Goal: Task Accomplishment & Management: Use online tool/utility

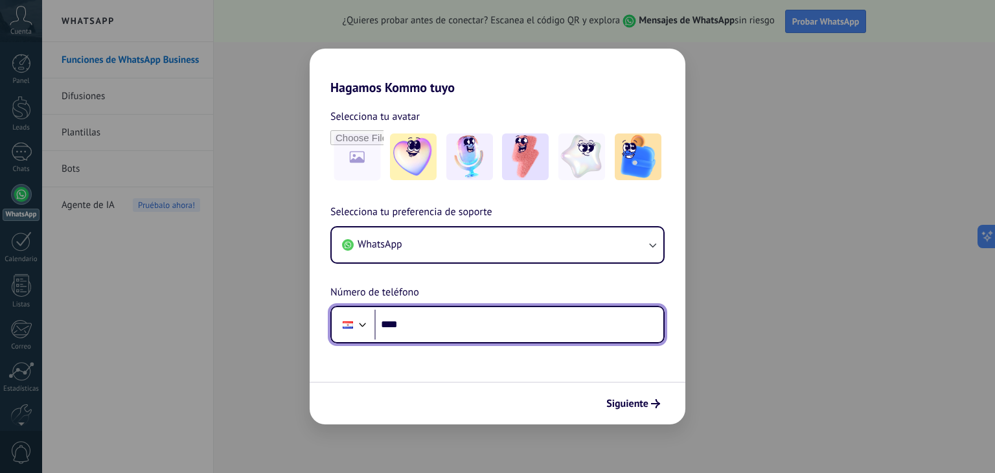
click at [356, 326] on div at bounding box center [363, 323] width 16 height 16
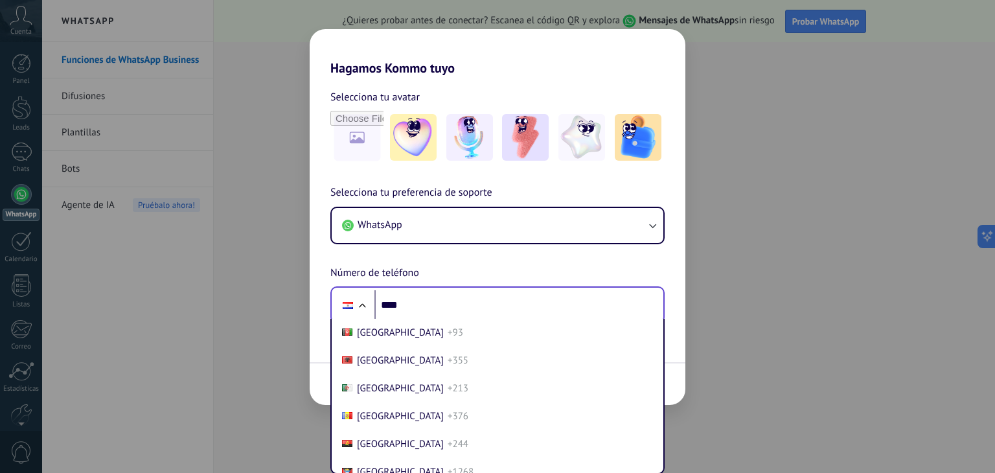
scroll to position [3985, 0]
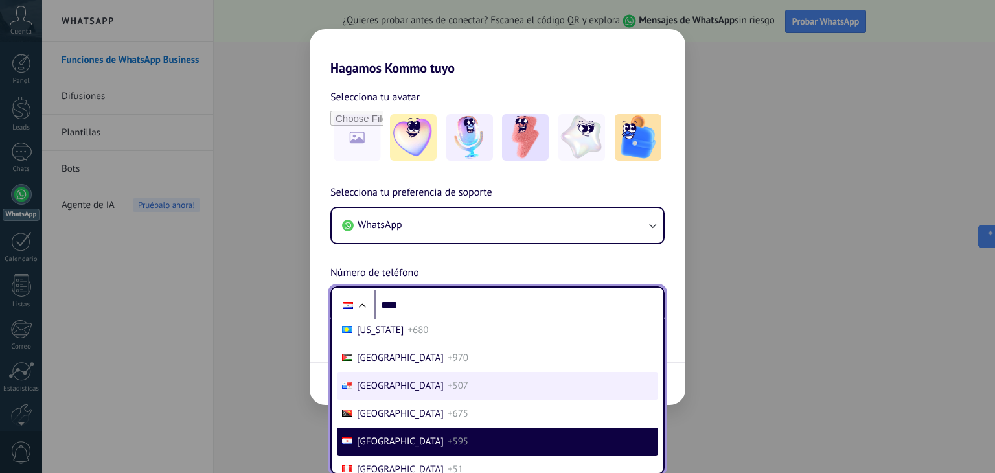
click at [448, 392] on span "+507" at bounding box center [458, 386] width 21 height 12
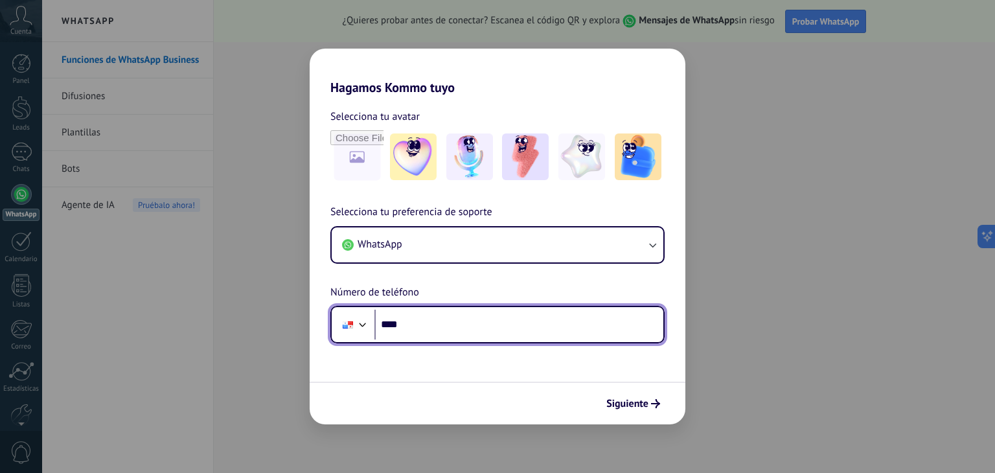
scroll to position [0, 0]
click at [465, 314] on input "****" at bounding box center [518, 325] width 289 height 30
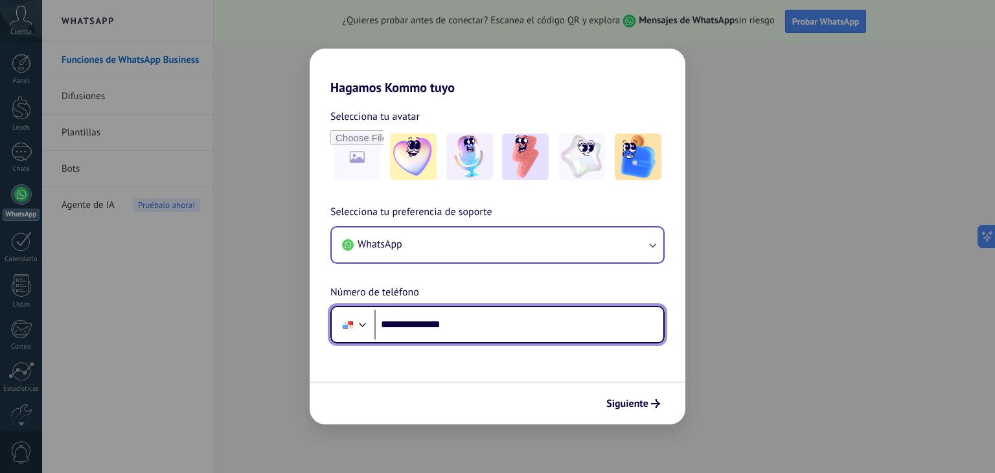
type input "**********"
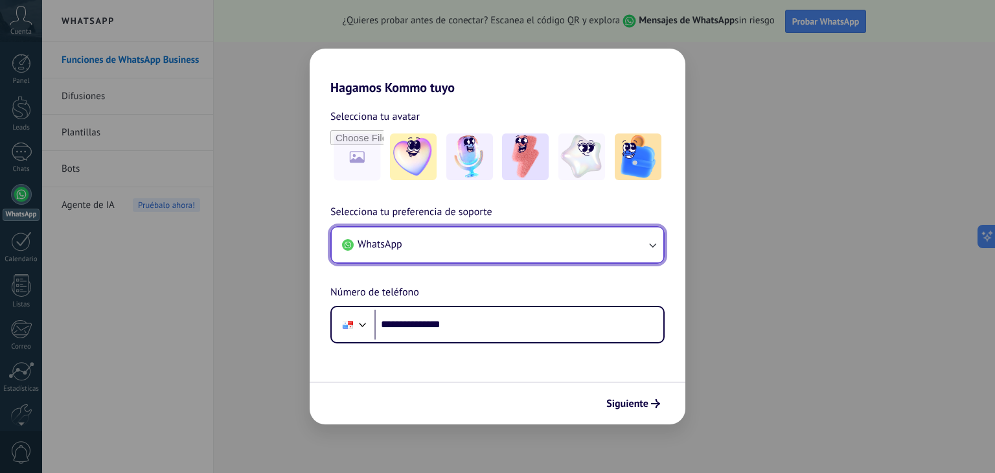
click at [554, 244] on button "WhatsApp" at bounding box center [498, 244] width 332 height 35
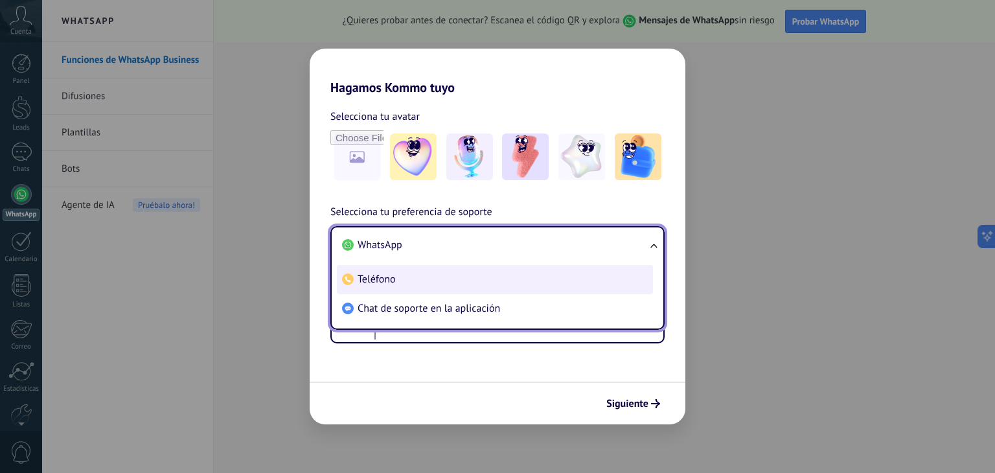
click at [386, 270] on li "Teléfono" at bounding box center [495, 279] width 316 height 29
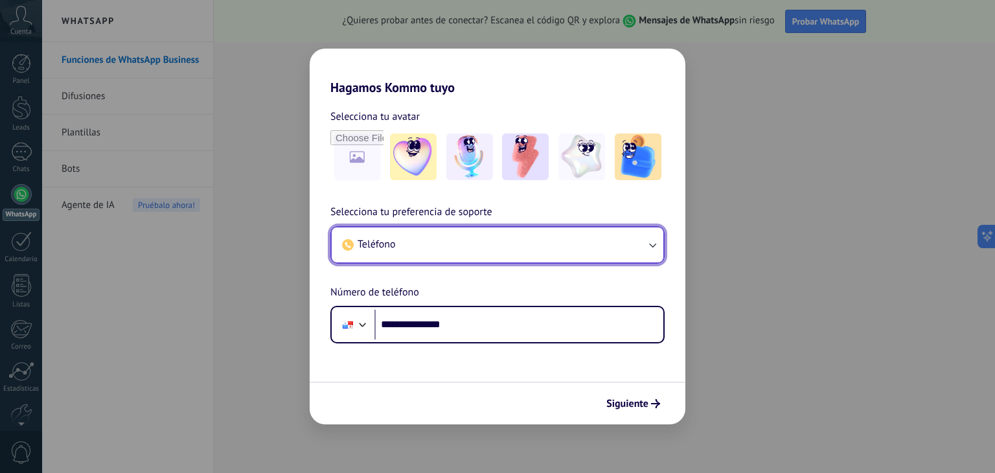
click at [399, 244] on button "Teléfono" at bounding box center [498, 244] width 332 height 35
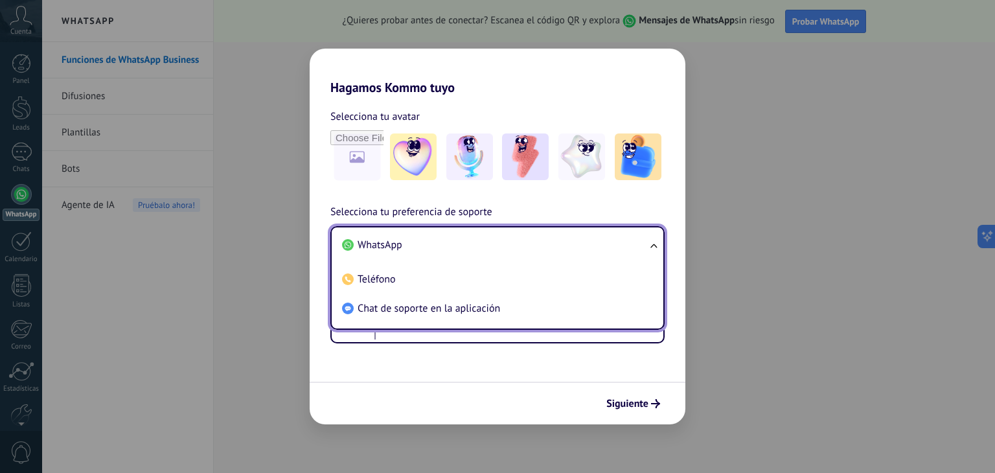
click at [389, 246] on span "WhatsApp" at bounding box center [380, 244] width 45 height 13
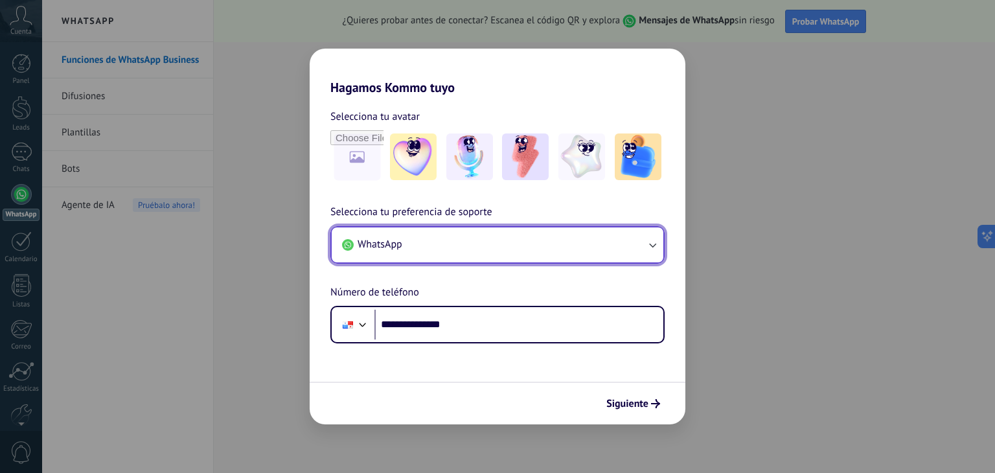
click at [389, 246] on span "WhatsApp" at bounding box center [380, 244] width 45 height 13
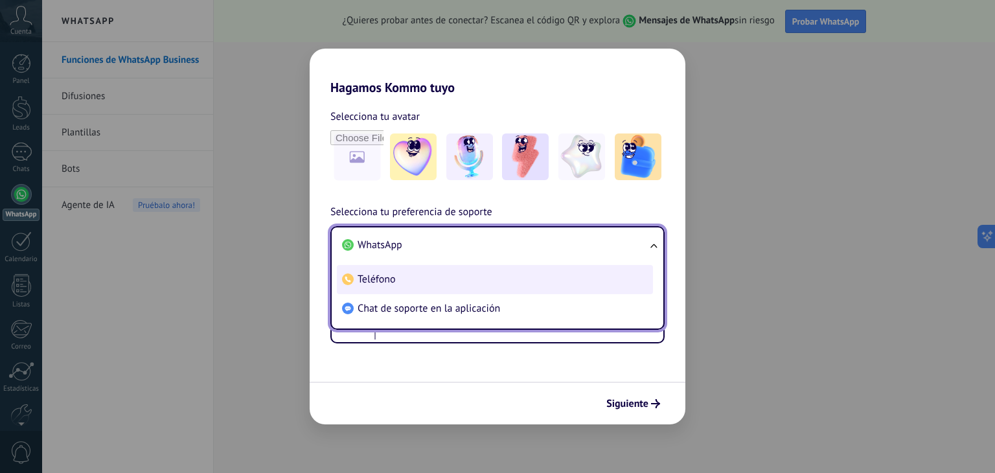
click at [381, 277] on span "Teléfono" at bounding box center [377, 279] width 38 height 13
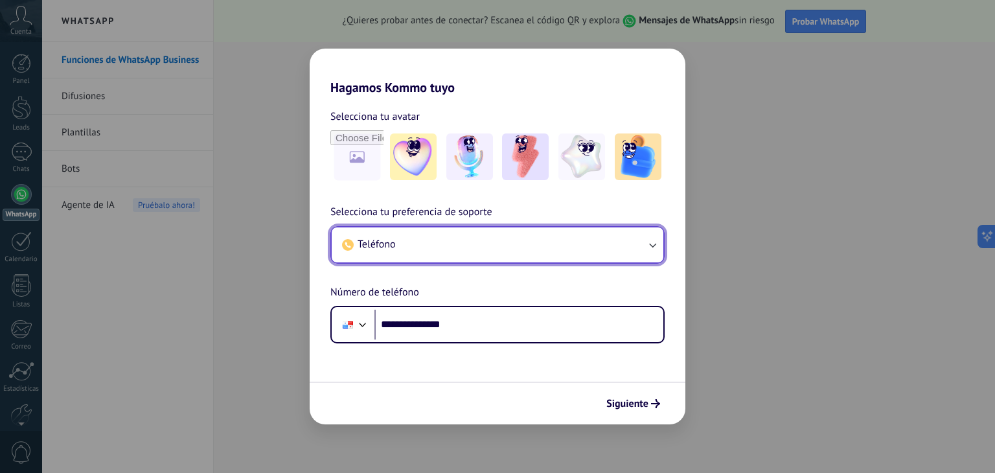
click at [396, 242] on button "Teléfono" at bounding box center [498, 244] width 332 height 35
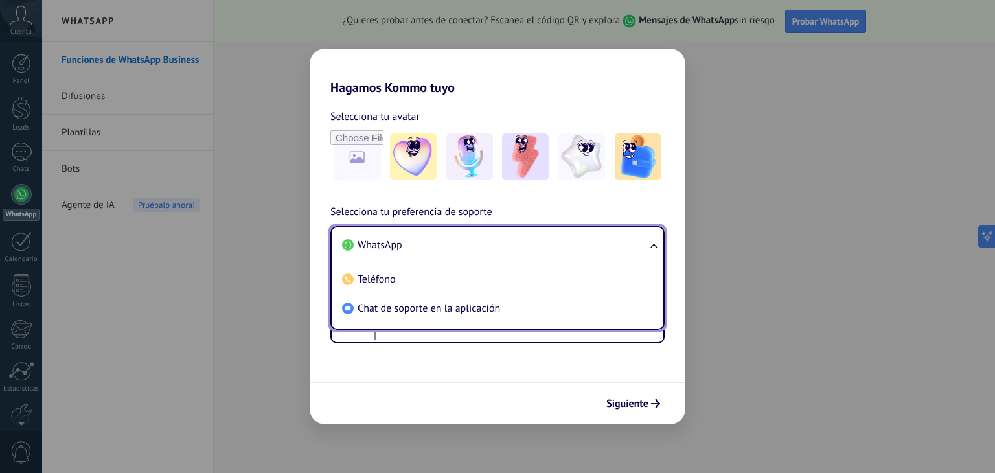
click at [396, 247] on span "WhatsApp" at bounding box center [380, 244] width 45 height 13
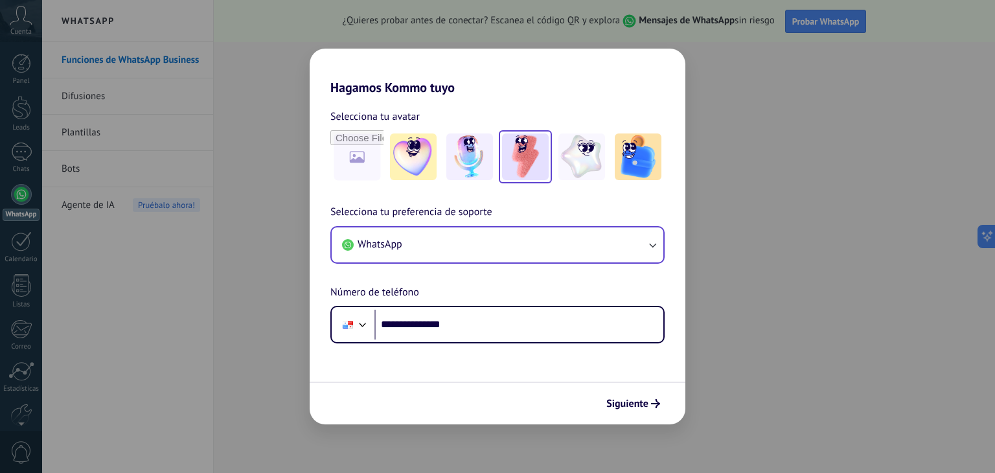
click at [534, 171] on img at bounding box center [525, 156] width 47 height 47
click at [646, 404] on span "Siguiente" at bounding box center [627, 403] width 42 height 9
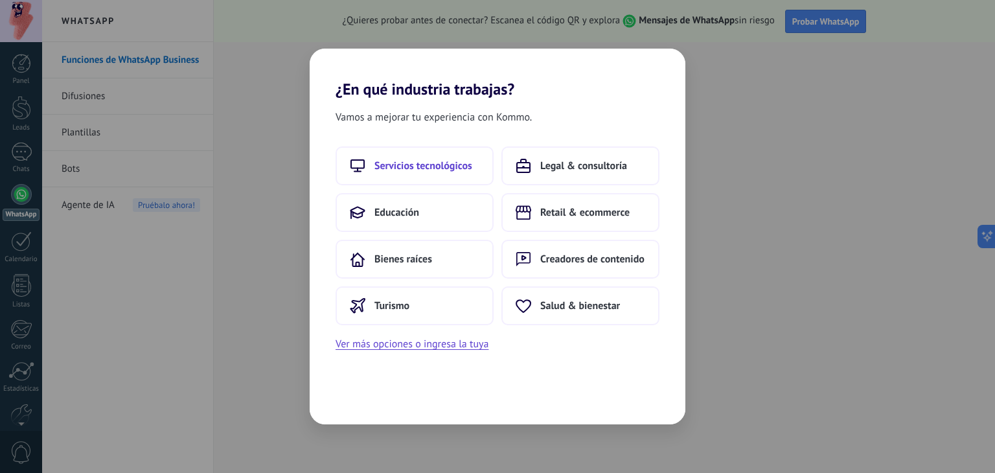
click at [453, 177] on button "Servicios tecnológicos" at bounding box center [415, 165] width 158 height 39
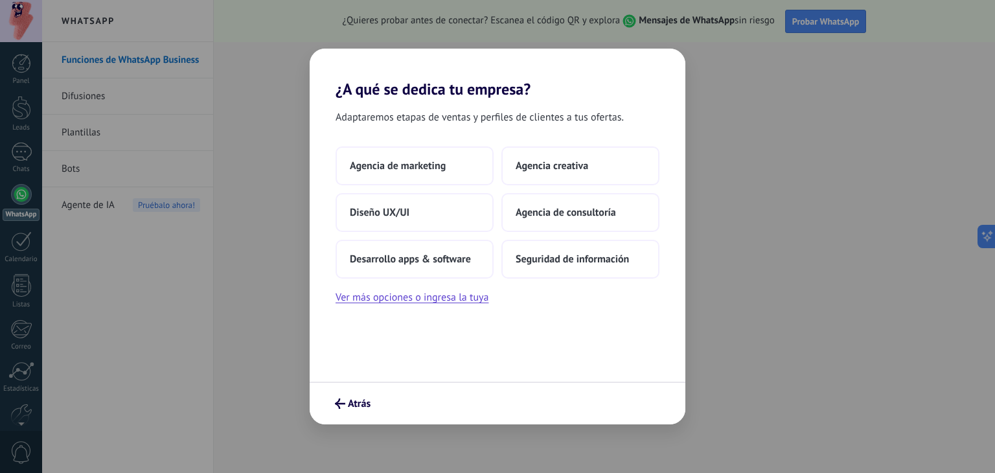
click at [466, 368] on div "Adaptaremos etapas de ventas y perfiles de clientes a tus ofertas. Agencia de m…" at bounding box center [498, 239] width 376 height 283
click at [342, 407] on icon "submit" at bounding box center [340, 403] width 10 height 10
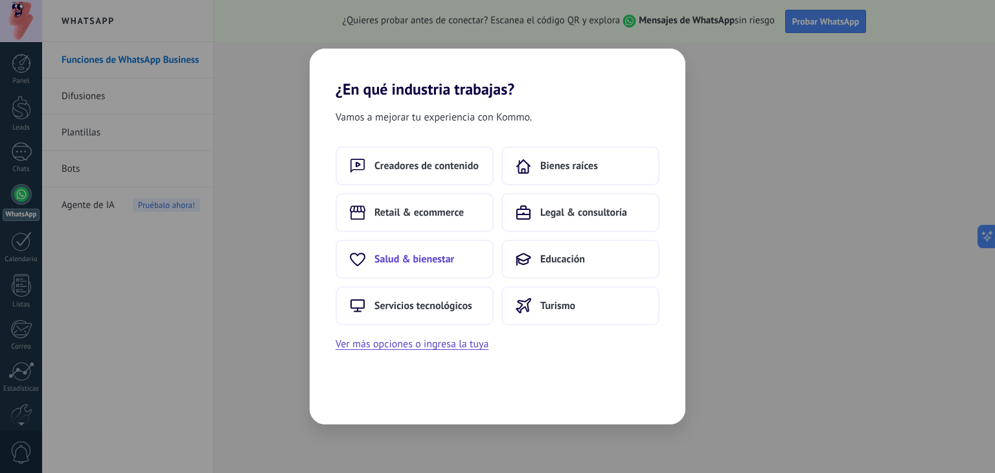
click at [459, 255] on button "Salud & bienestar" at bounding box center [415, 259] width 158 height 39
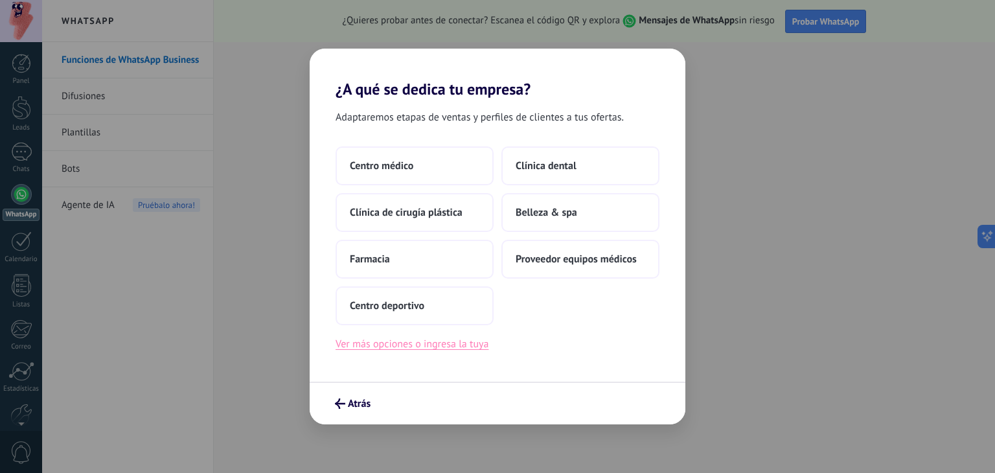
click at [391, 348] on button "Ver más opciones o ingresa la tuya" at bounding box center [412, 344] width 153 height 17
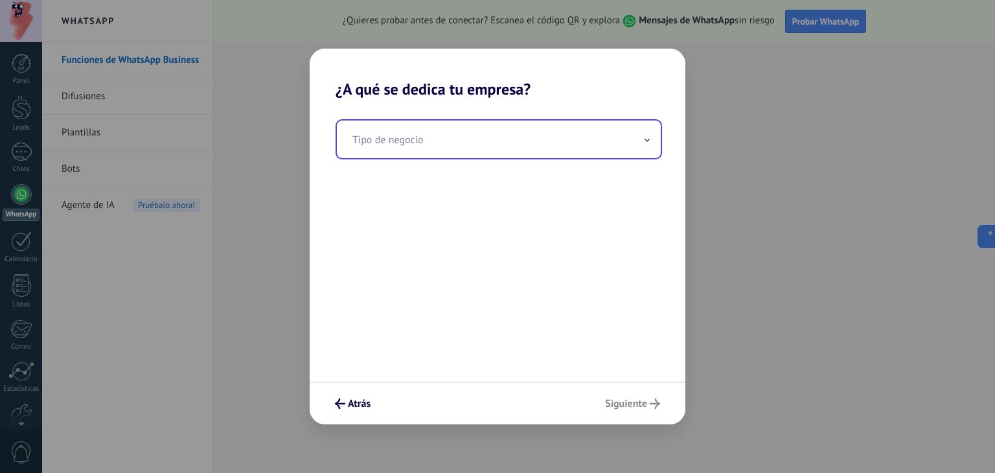
click at [589, 131] on input "text" at bounding box center [499, 139] width 324 height 38
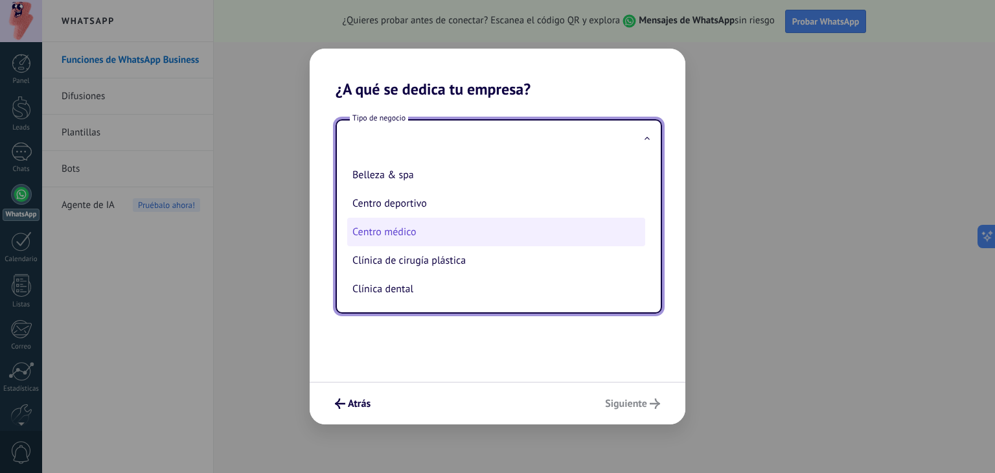
click at [426, 231] on li "Centro médico" at bounding box center [496, 232] width 298 height 28
type input "**********"
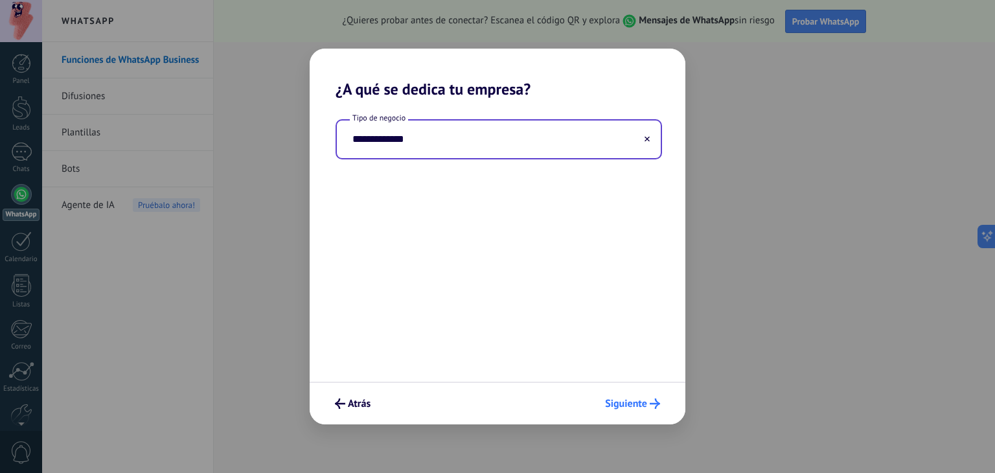
click at [633, 396] on button "Siguiente" at bounding box center [632, 404] width 67 height 22
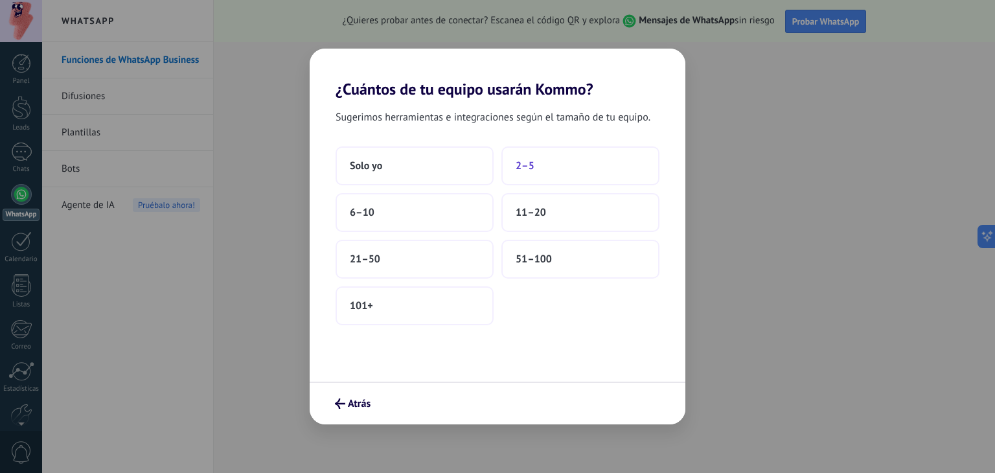
click at [551, 159] on button "2–5" at bounding box center [580, 165] width 158 height 39
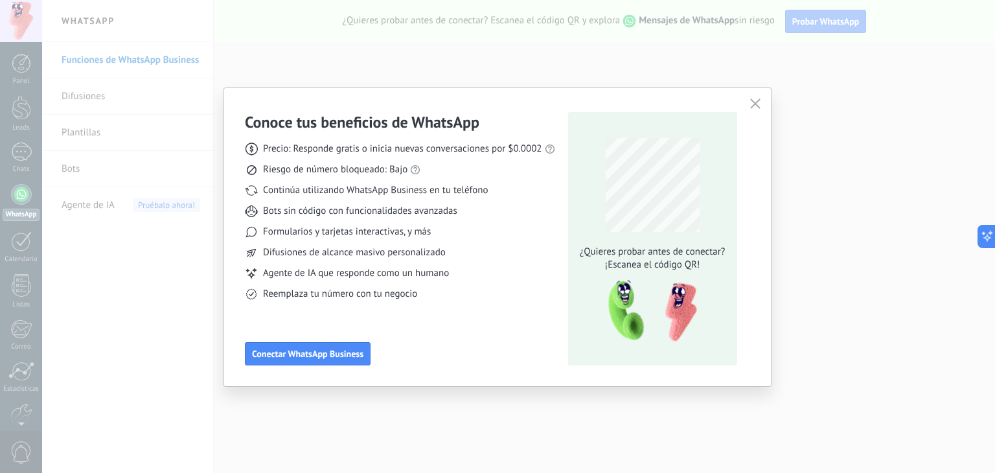
click at [761, 104] on button "button" at bounding box center [755, 104] width 17 height 18
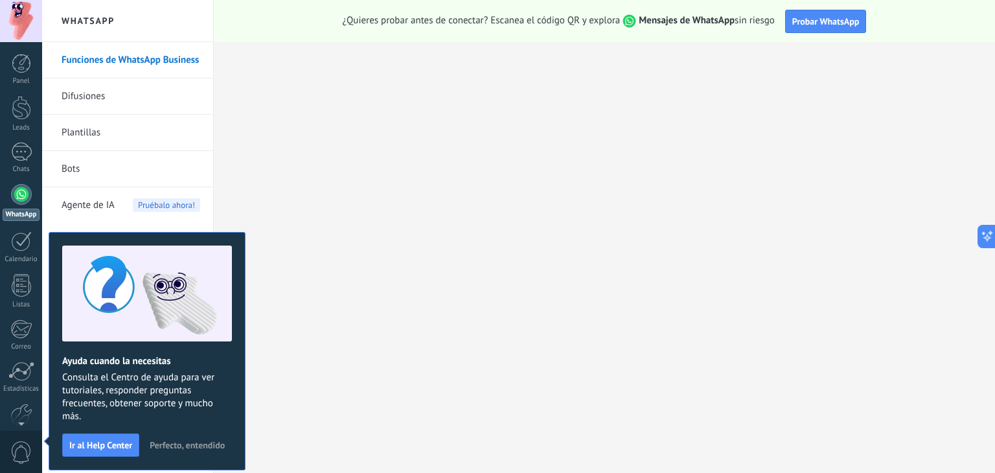
click at [85, 208] on span "Agente de IA" at bounding box center [88, 205] width 53 height 36
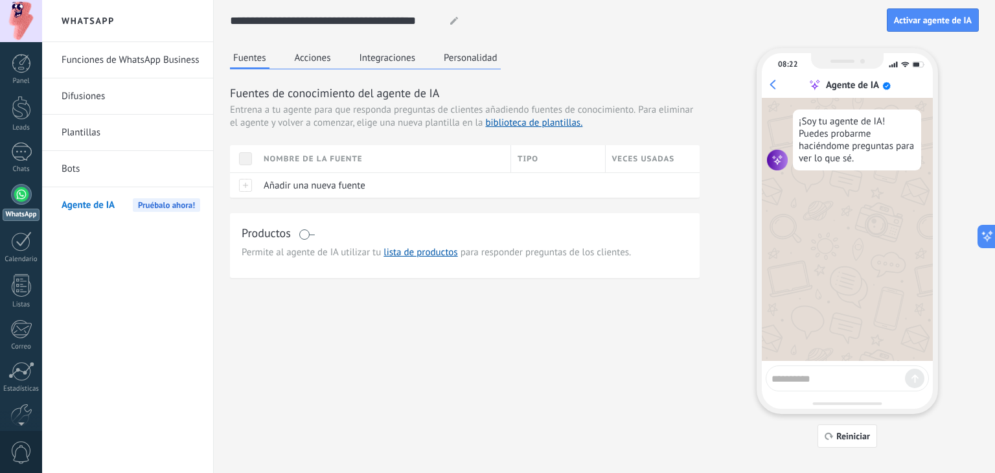
click at [412, 59] on button "Integraciones" at bounding box center [387, 57] width 63 height 19
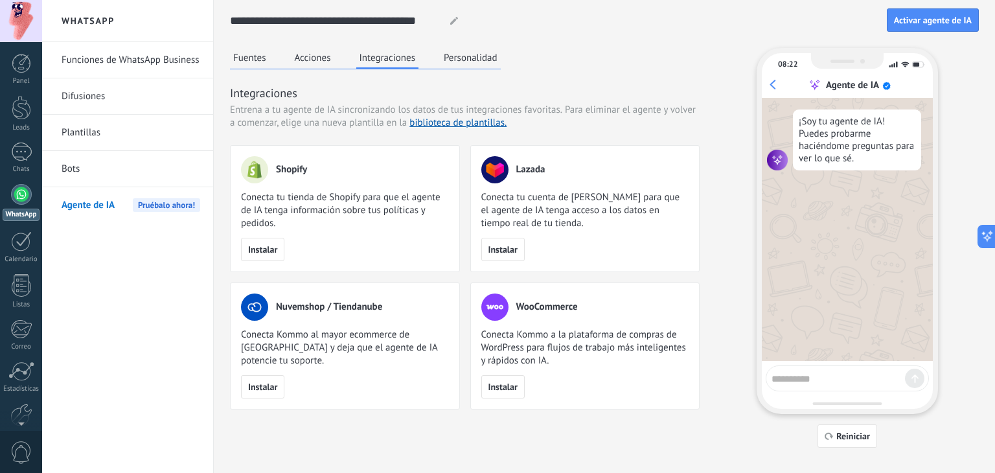
click at [456, 55] on button "Personalidad" at bounding box center [470, 57] width 60 height 19
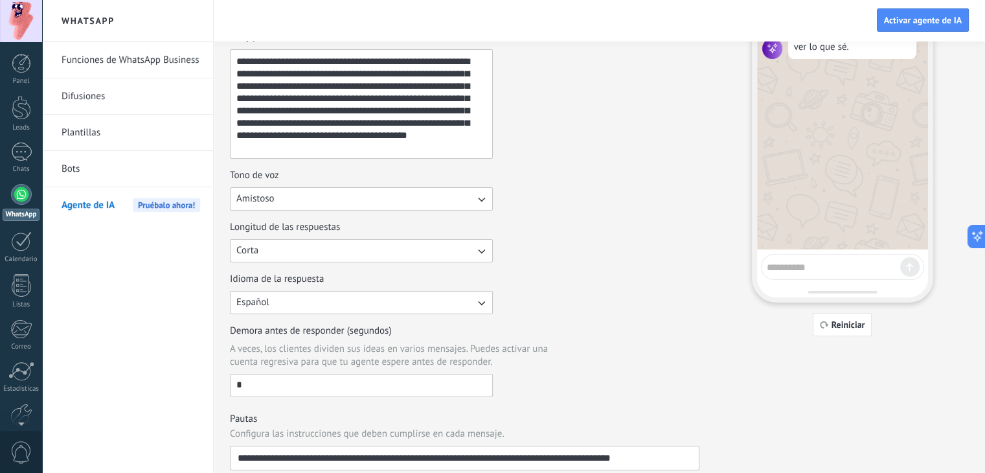
scroll to position [130, 0]
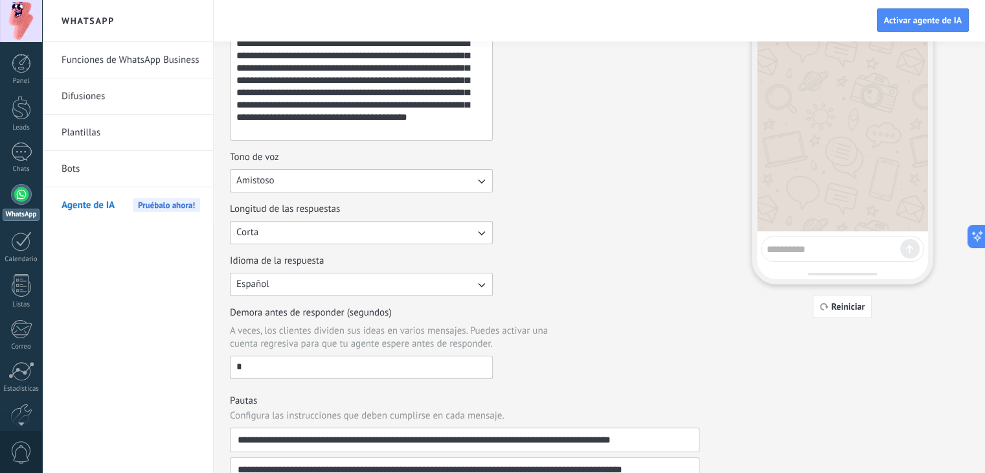
click at [834, 253] on textarea at bounding box center [833, 247] width 133 height 16
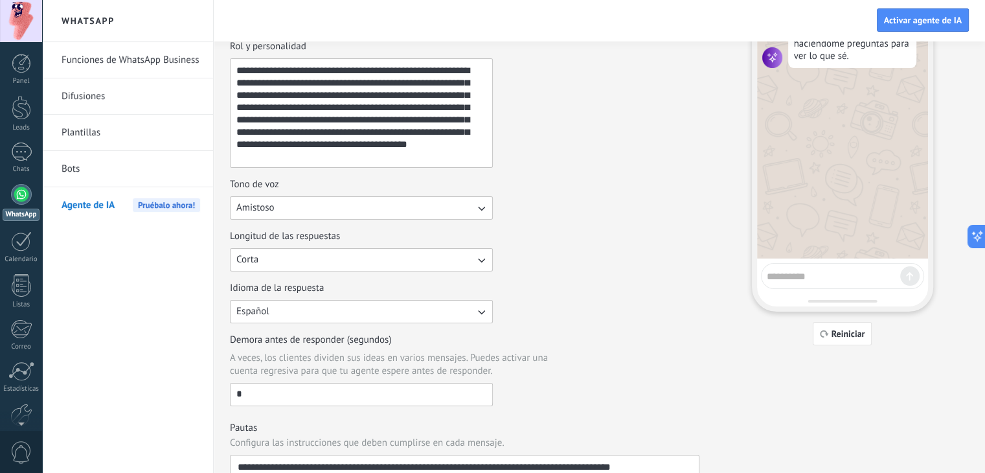
scroll to position [0, 0]
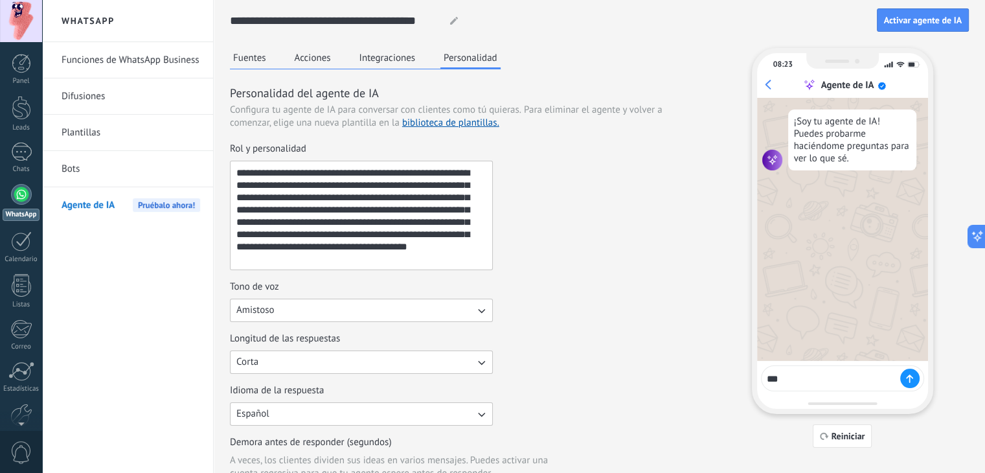
type textarea "****"
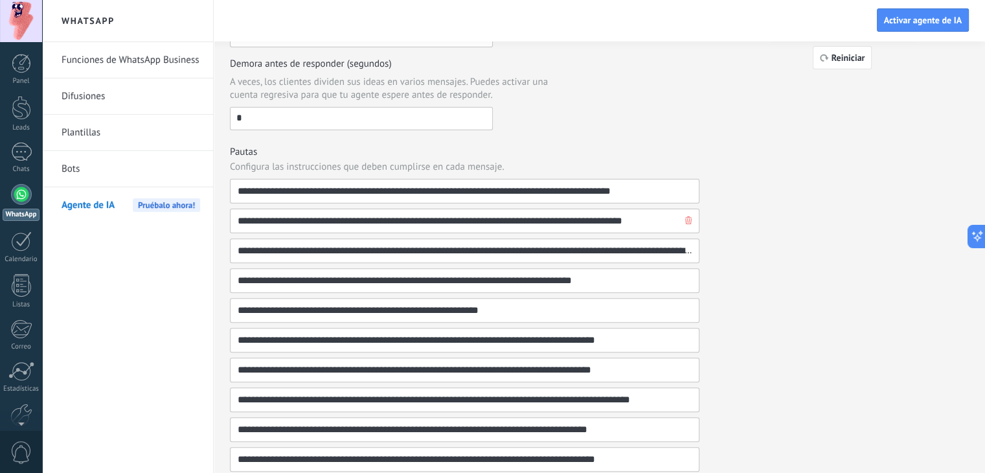
scroll to position [389, 0]
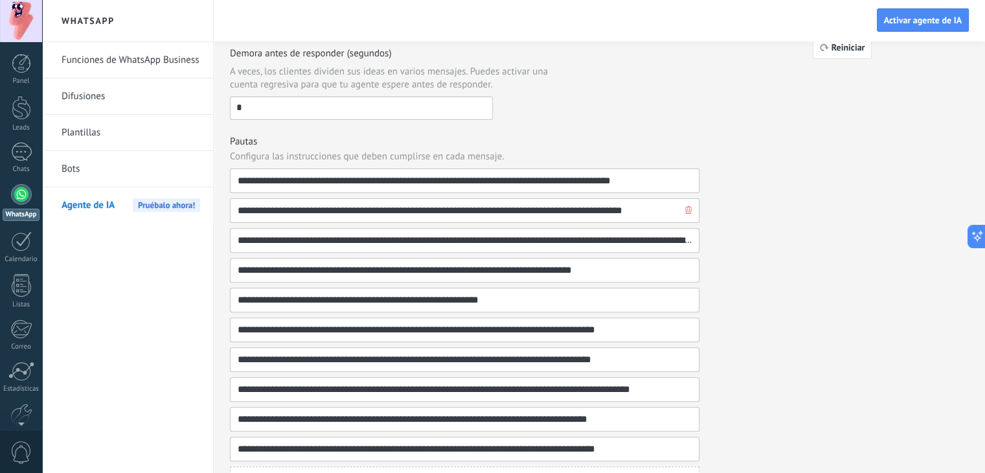
type textarea "**********"
click at [321, 212] on input "**********" at bounding box center [459, 210] width 445 height 23
click at [316, 229] on input "**********" at bounding box center [459, 240] width 445 height 23
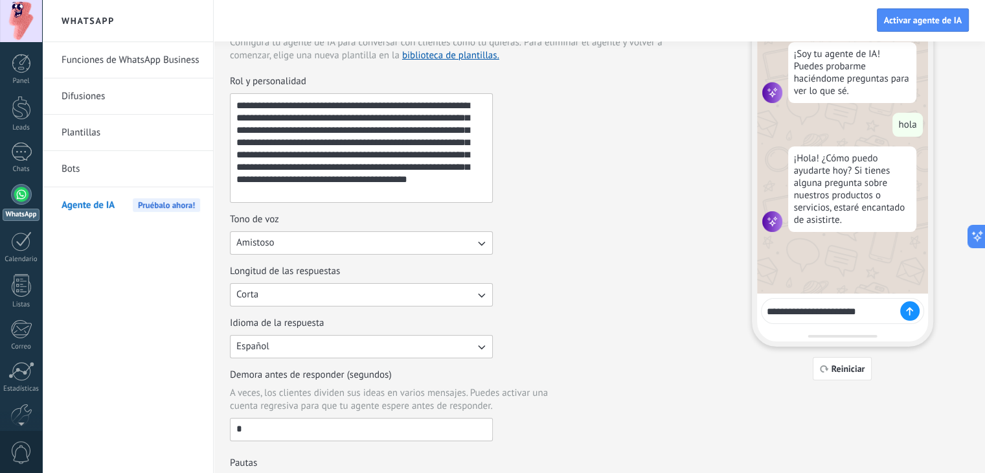
scroll to position [65, 0]
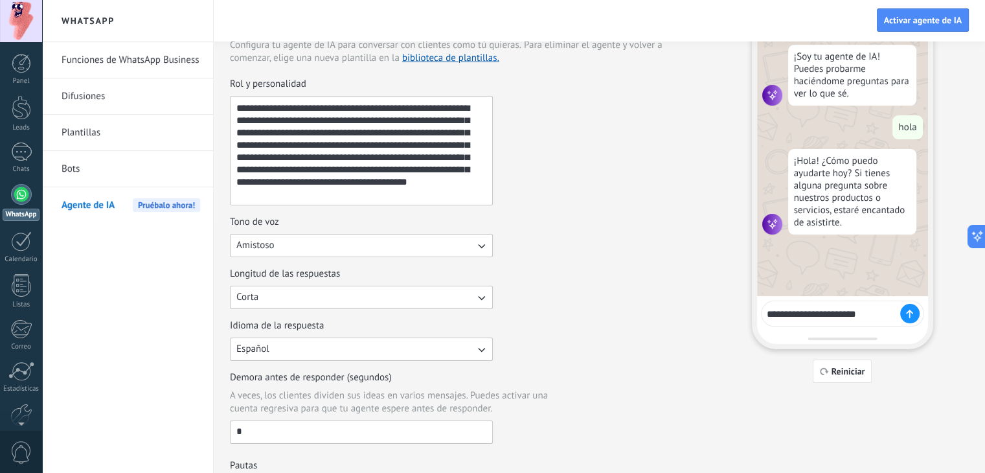
click at [910, 312] on icon at bounding box center [909, 314] width 7 height 8
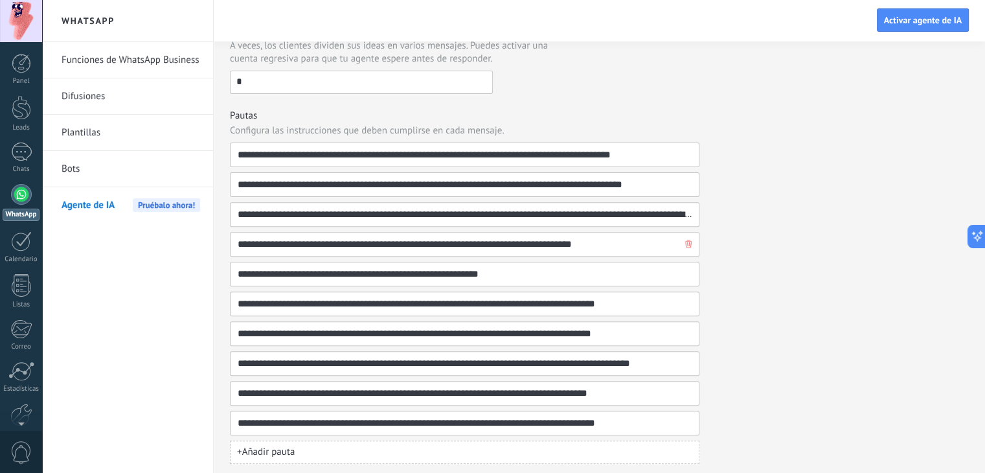
scroll to position [417, 0]
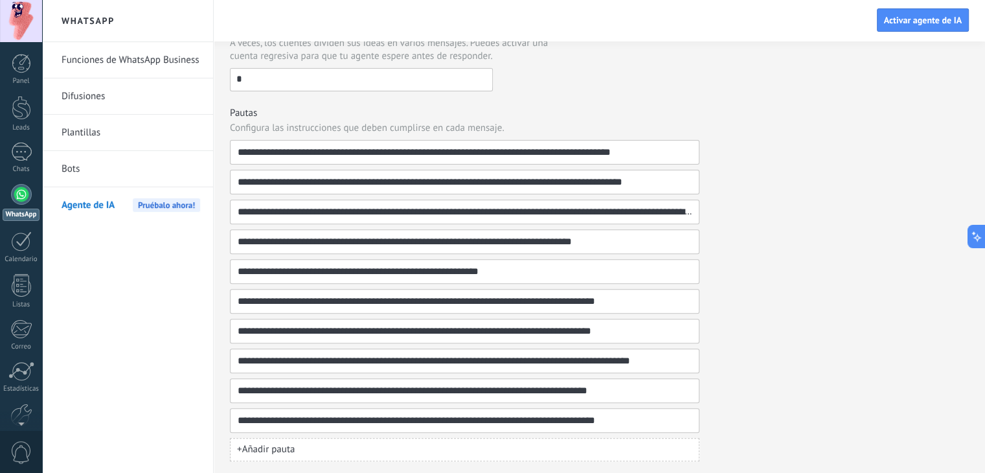
click at [280, 448] on span "+ Añadir [PERSON_NAME]" at bounding box center [266, 449] width 58 height 13
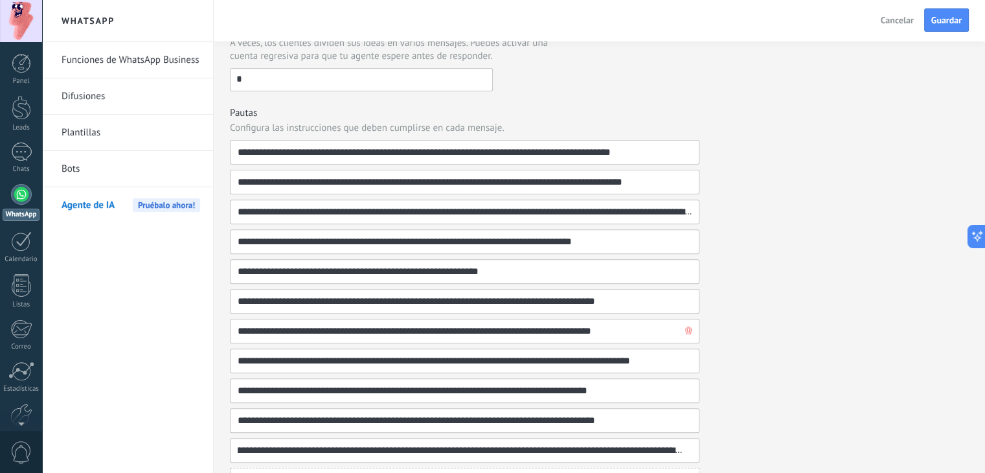
type input "**********"
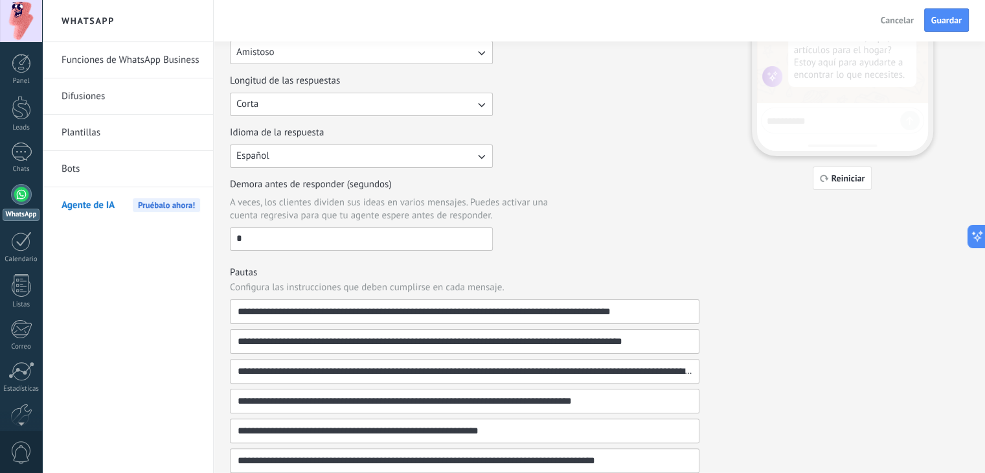
scroll to position [93, 0]
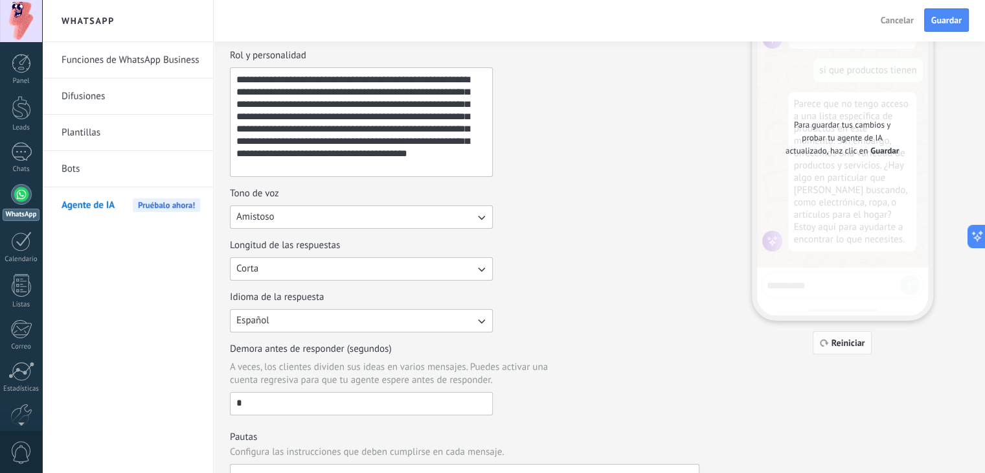
click at [842, 348] on button "Reiniciar" at bounding box center [843, 342] width 60 height 23
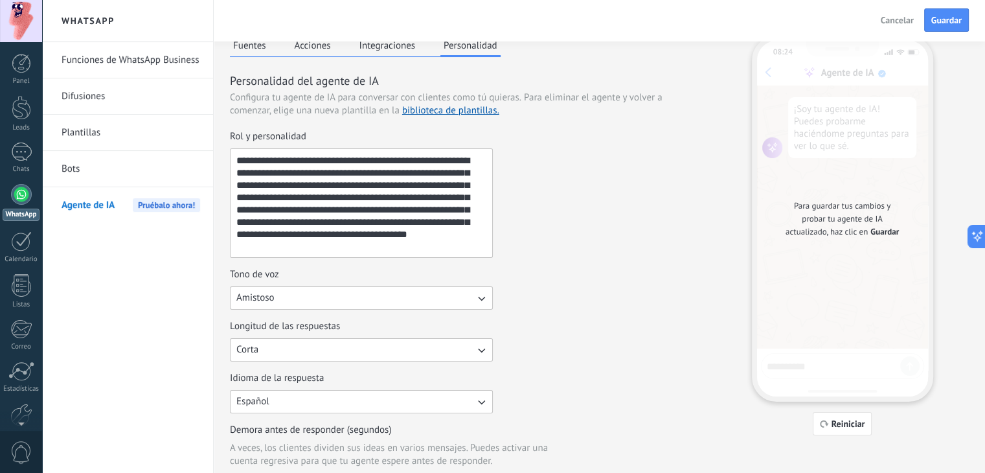
scroll to position [0, 0]
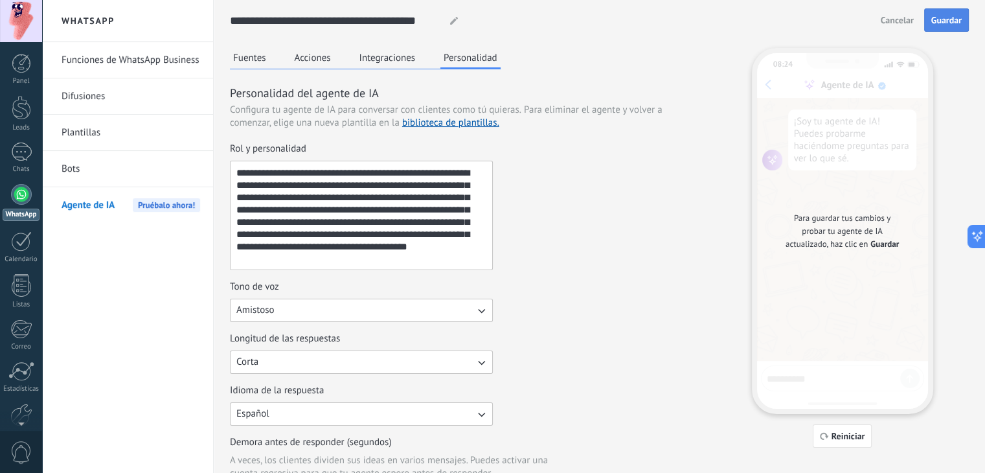
click at [954, 21] on span "Guardar" at bounding box center [946, 20] width 30 height 9
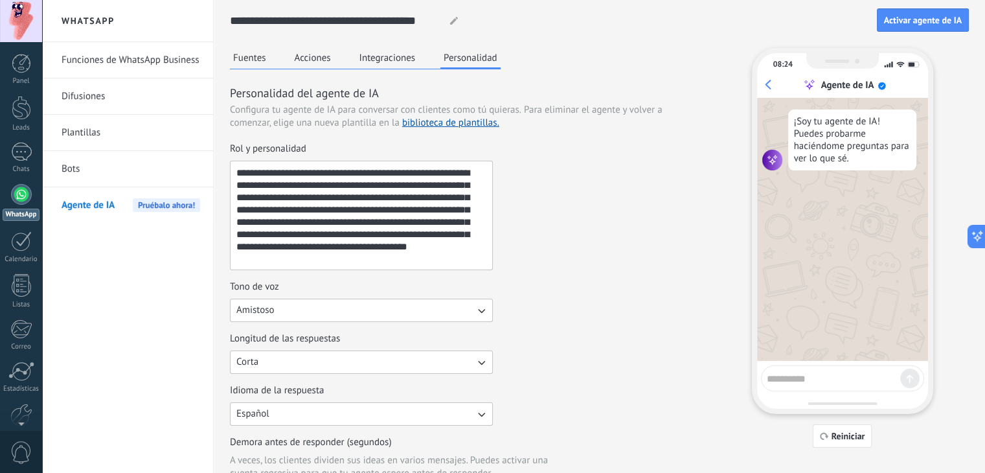
click at [821, 387] on div at bounding box center [842, 378] width 163 height 26
click at [824, 379] on textarea at bounding box center [833, 377] width 133 height 16
type textarea "****"
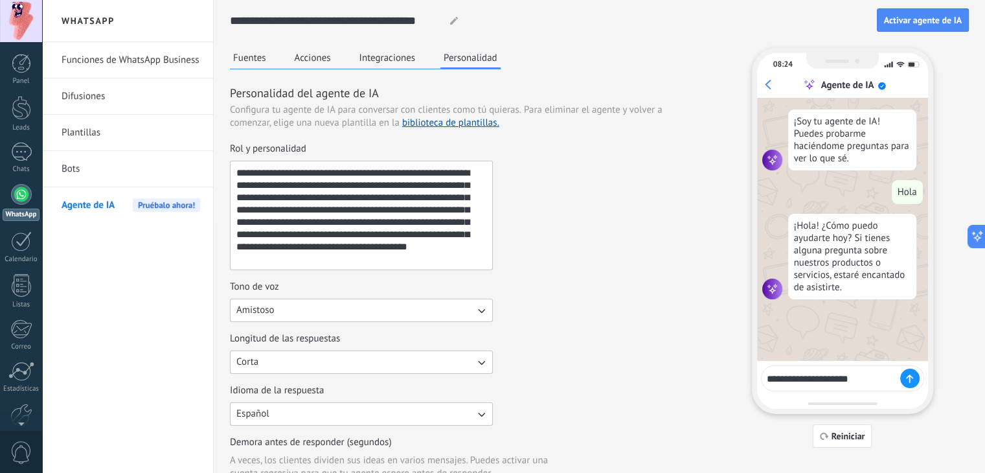
type textarea "**********"
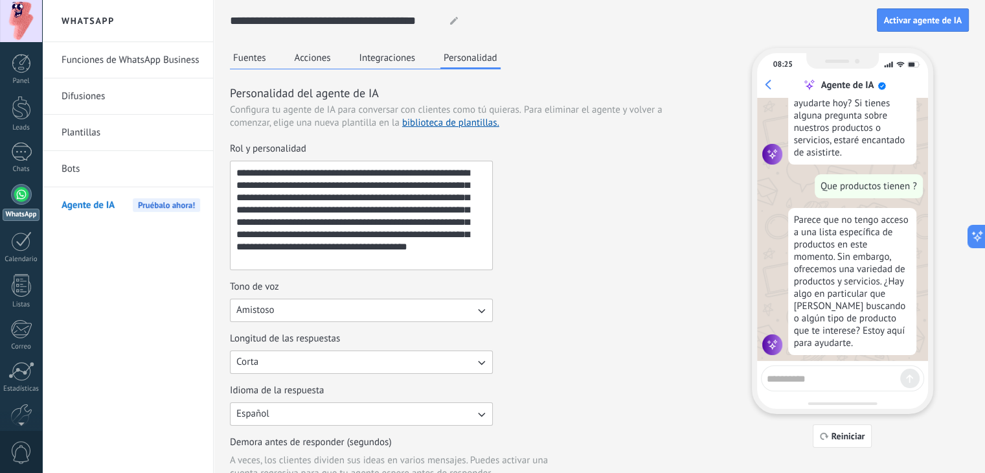
scroll to position [135, 0]
click at [95, 135] on link "Plantillas" at bounding box center [131, 133] width 139 height 36
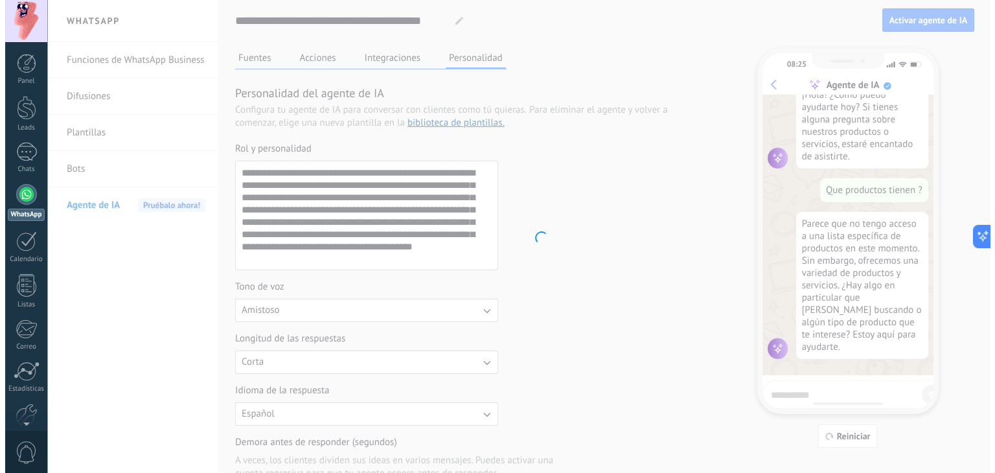
scroll to position [117, 0]
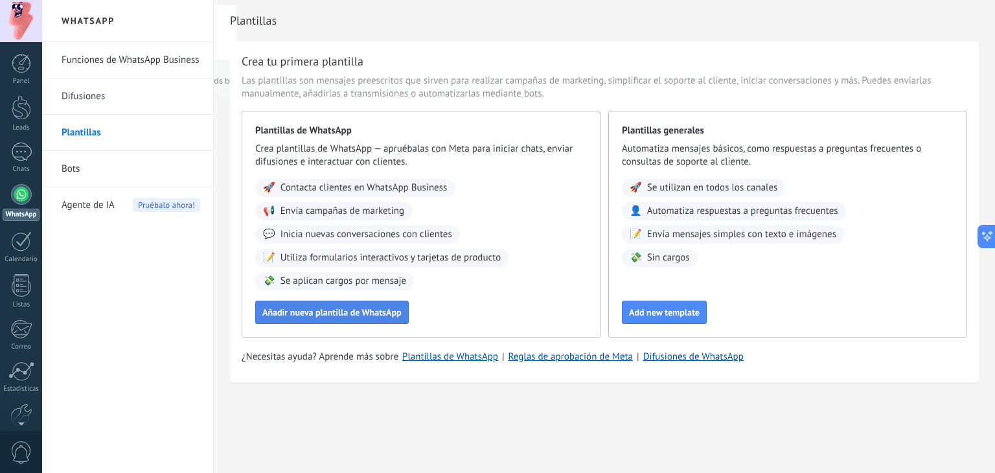
click at [351, 317] on span "Añadir nueva plantilla de WhatsApp" at bounding box center [331, 312] width 139 height 9
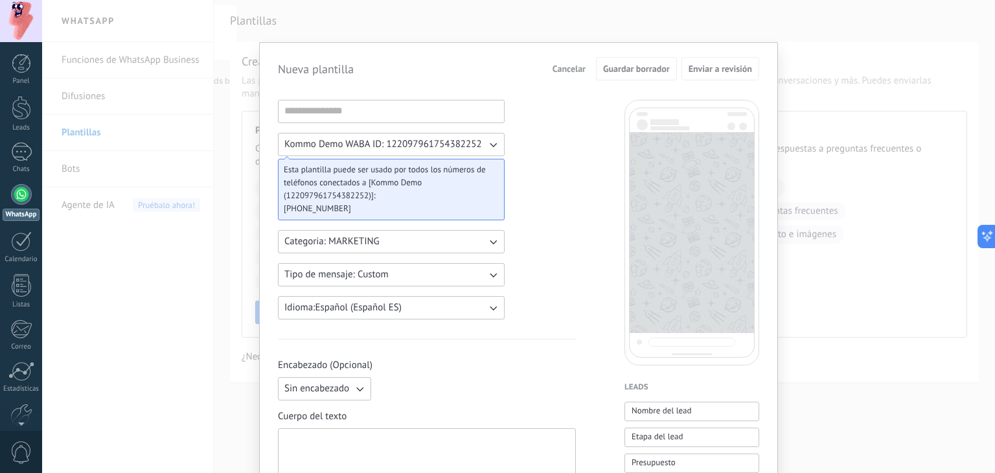
click at [487, 243] on icon "button" at bounding box center [492, 241] width 13 height 13
click at [466, 275] on button "Tipo de mensaje: Custom" at bounding box center [391, 274] width 227 height 23
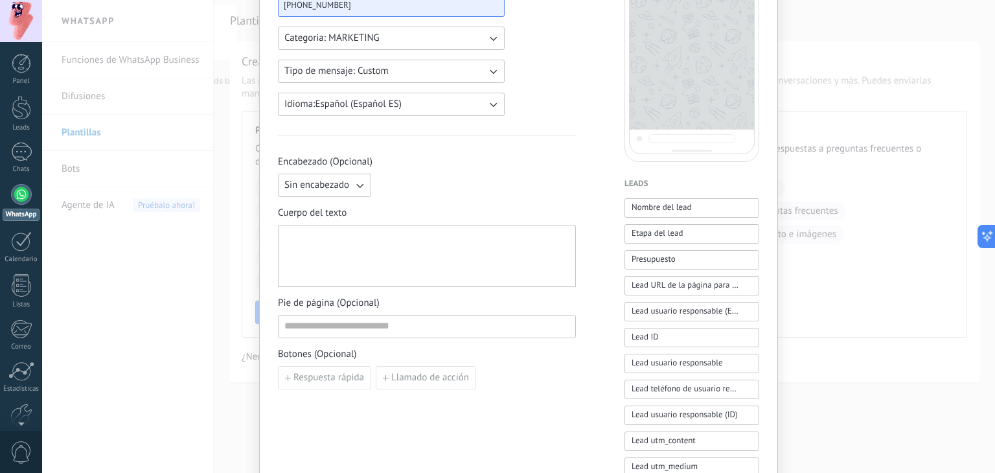
scroll to position [0, 0]
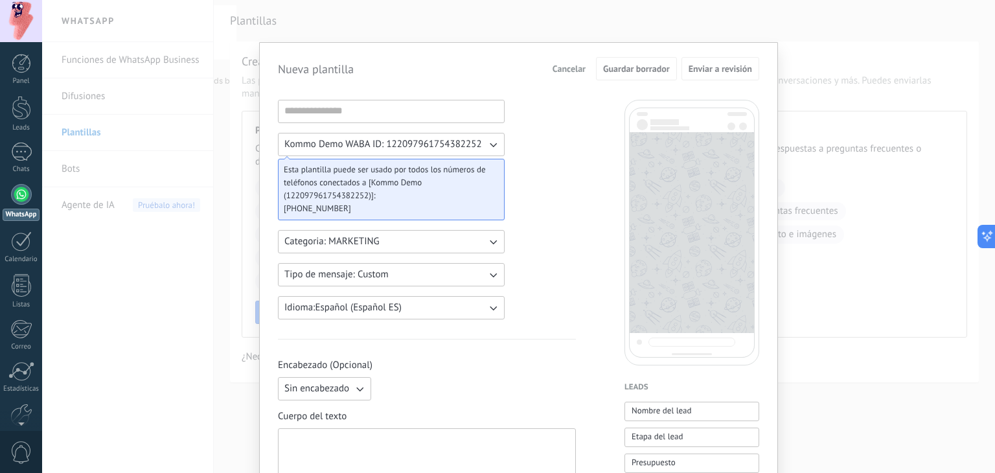
click at [575, 71] on span "Cancelar" at bounding box center [568, 68] width 33 height 9
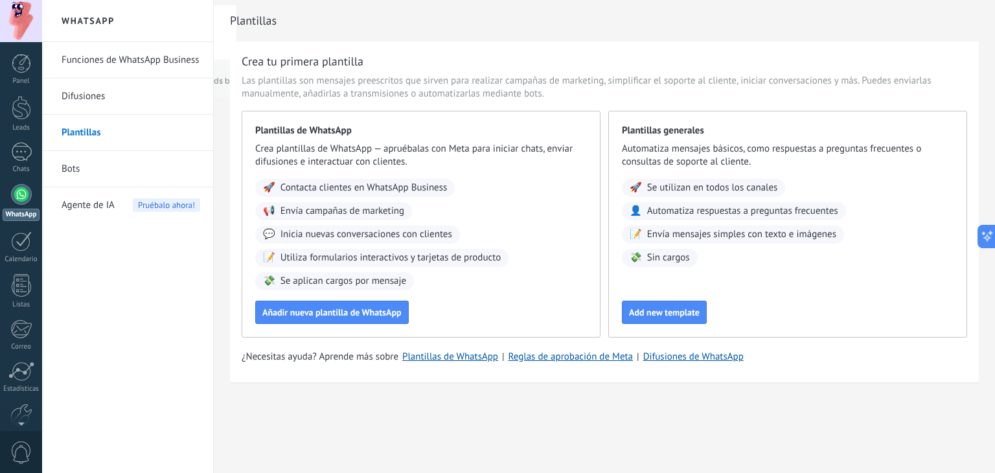
click at [132, 163] on link "Bots" at bounding box center [131, 169] width 139 height 36
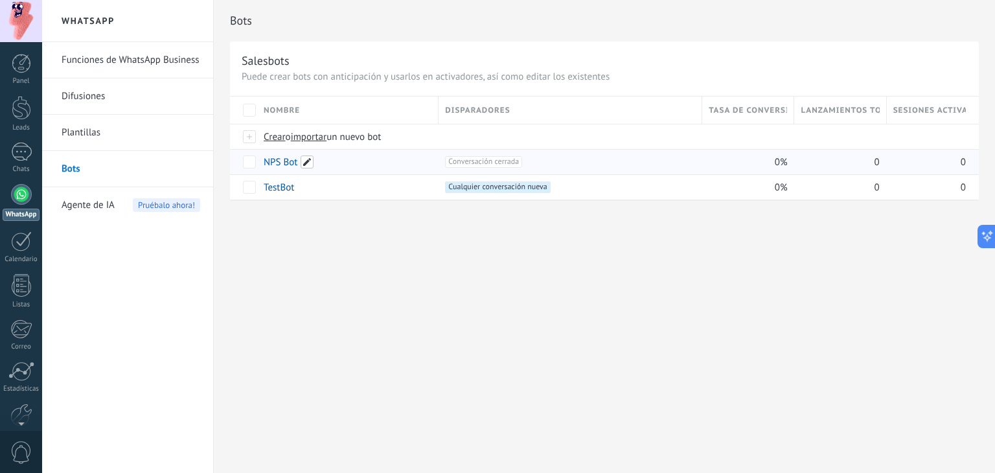
click at [307, 160] on span at bounding box center [307, 161] width 13 height 13
click at [407, 239] on div "Bots Salesbots Puede crear bots con anticipación y usarlos en activadores, así …" at bounding box center [604, 236] width 781 height 473
click at [408, 168] on div "NPS Bot" at bounding box center [344, 162] width 175 height 25
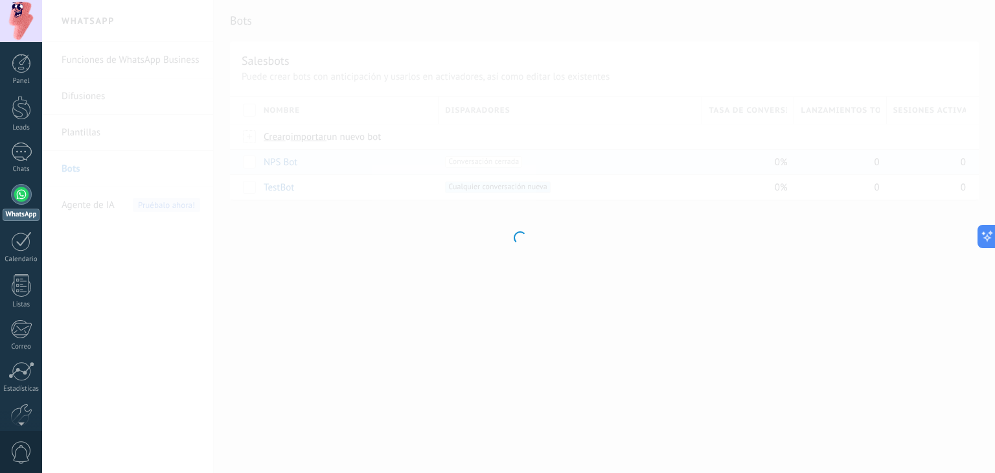
type input "*******"
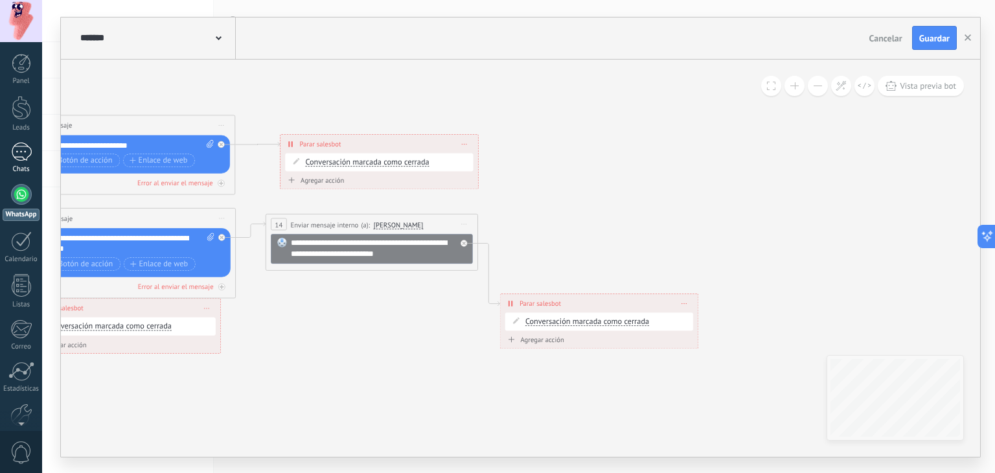
click at [23, 166] on div "Chats" at bounding box center [22, 169] width 38 height 8
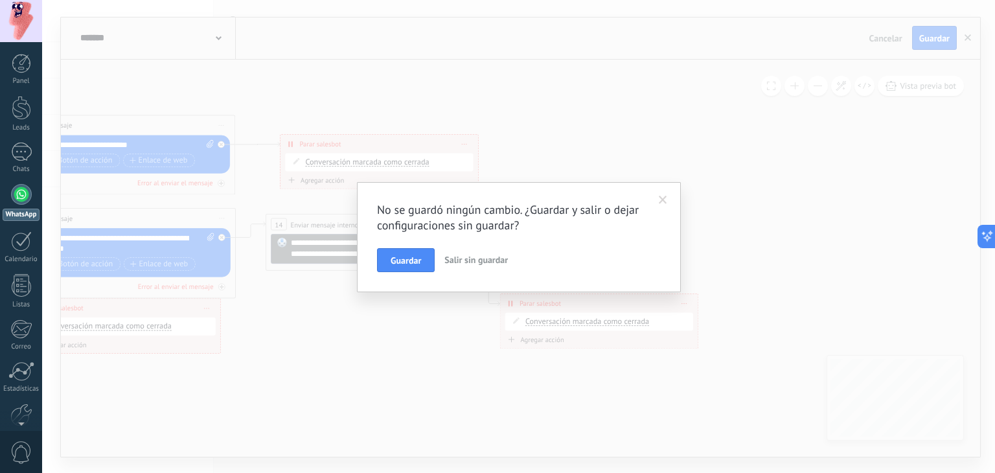
click at [461, 258] on span "Salir sin guardar" at bounding box center [475, 260] width 63 height 12
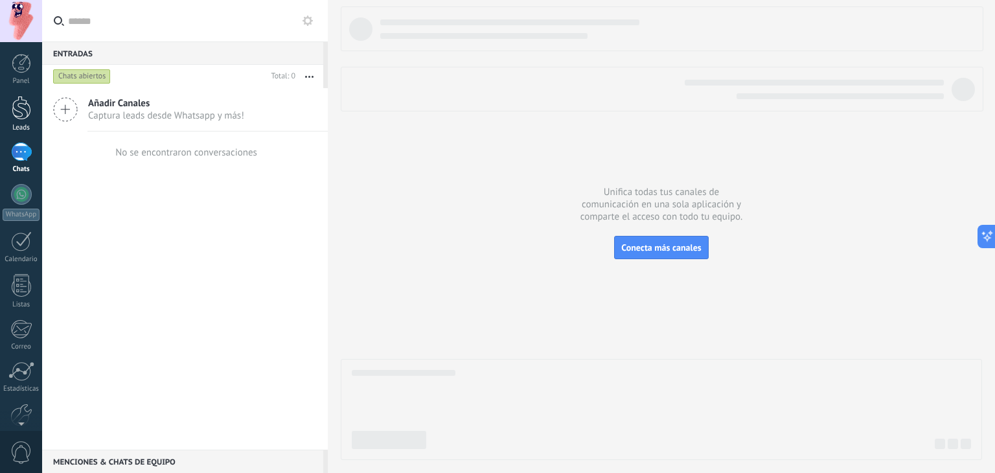
click at [30, 107] on div at bounding box center [21, 108] width 19 height 24
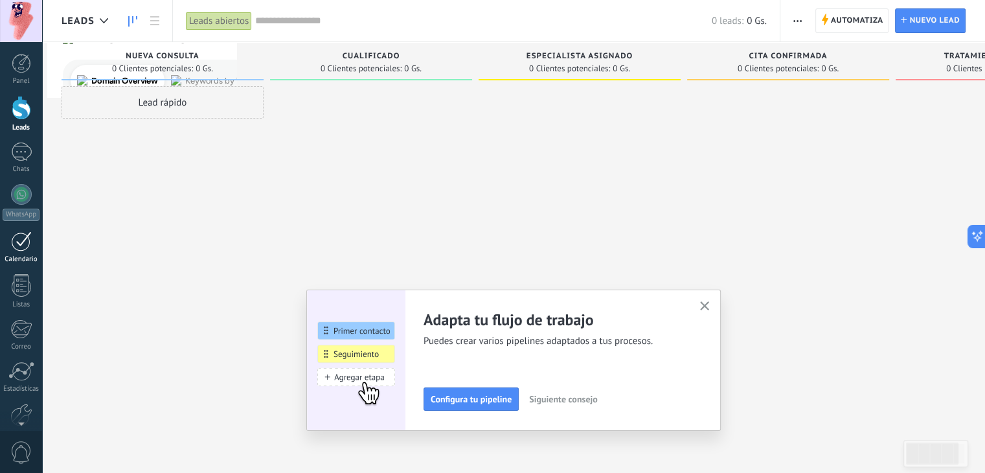
click at [7, 248] on link "Calendario" at bounding box center [21, 247] width 42 height 32
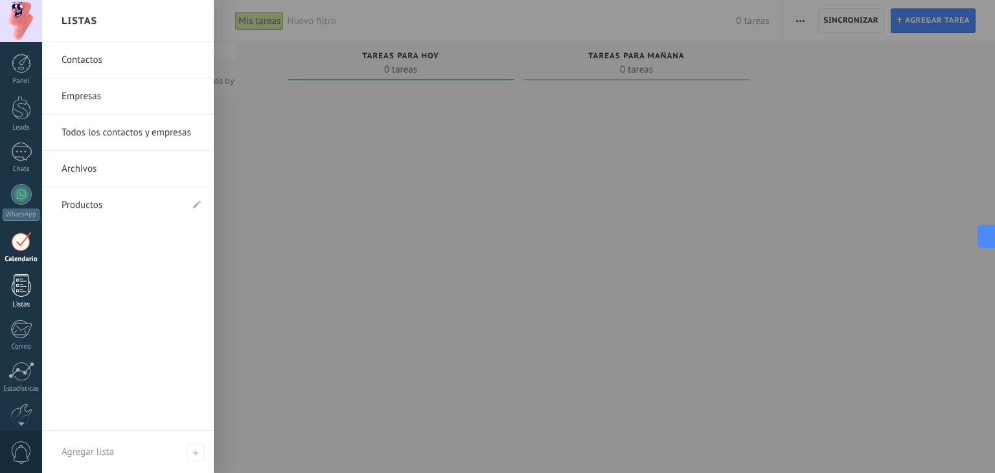
click at [27, 295] on div at bounding box center [21, 285] width 19 height 23
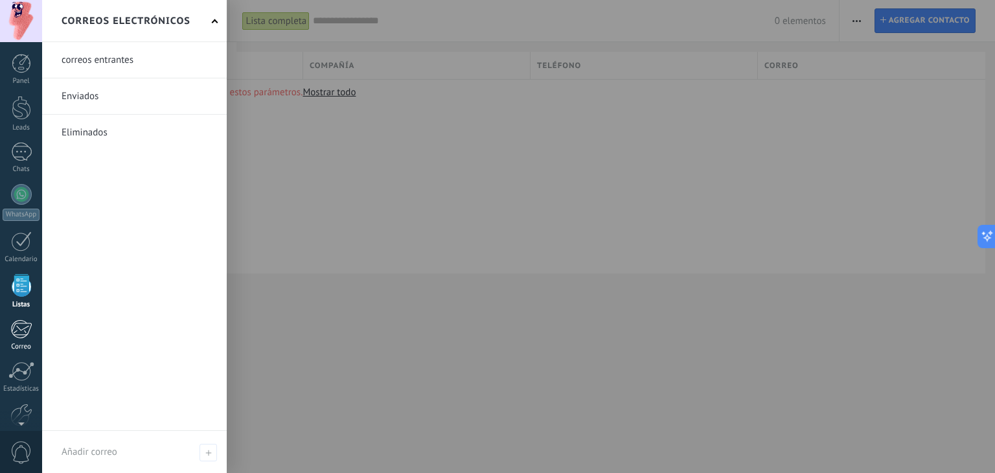
click at [16, 325] on div at bounding box center [20, 328] width 21 height 19
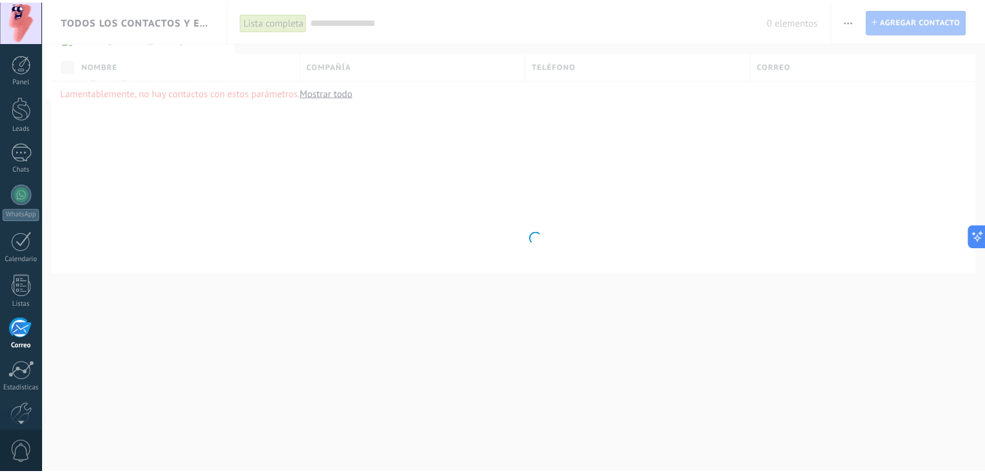
scroll to position [65, 0]
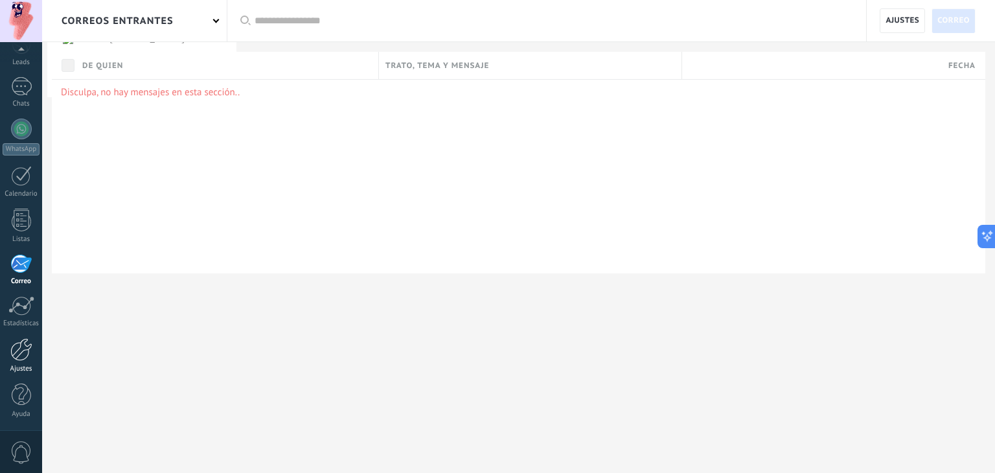
click at [7, 365] on div "Ajustes" at bounding box center [22, 369] width 38 height 8
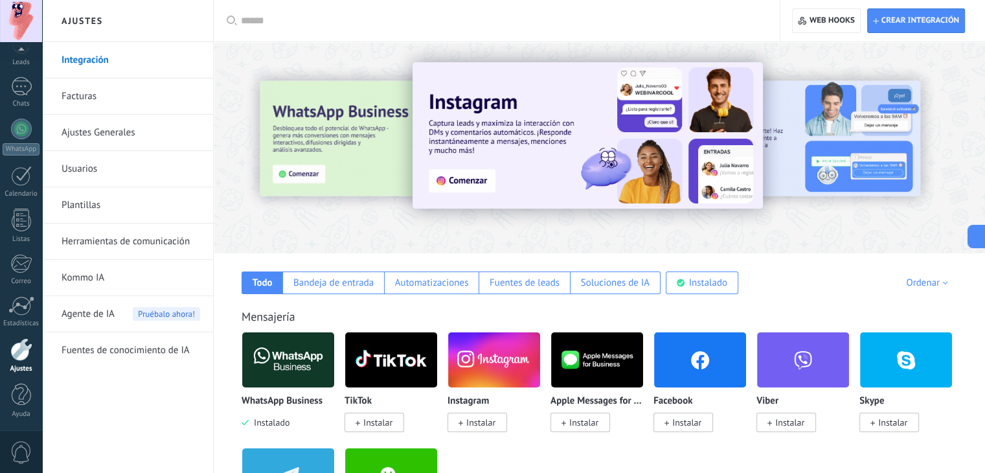
click at [76, 320] on span "Agente de IA" at bounding box center [88, 314] width 53 height 36
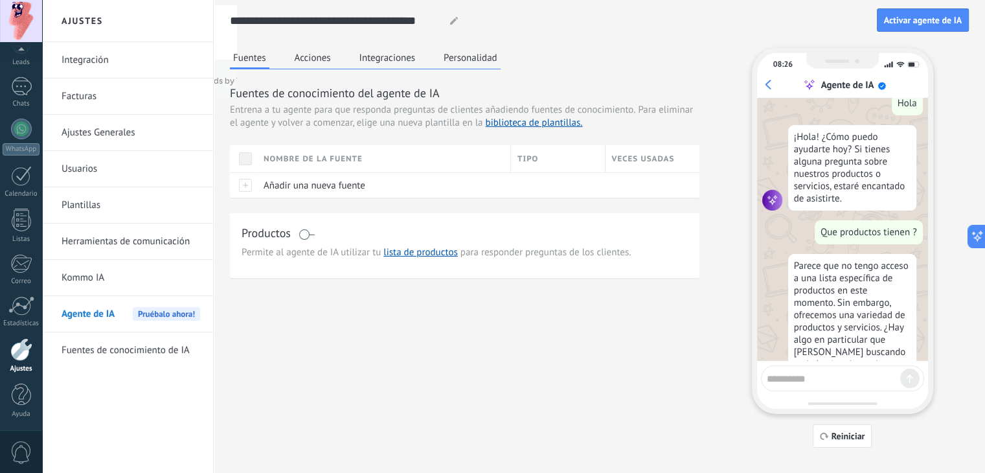
scroll to position [135, 0]
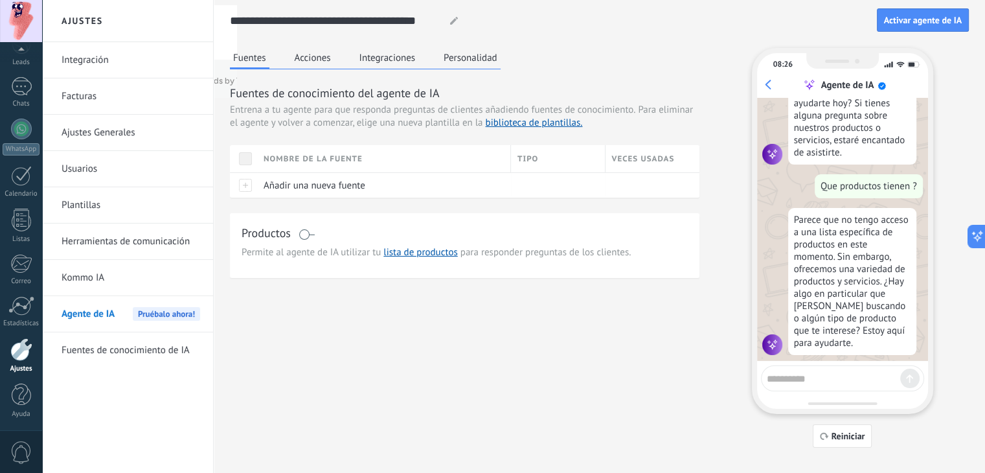
click at [303, 65] on button "Acciones" at bounding box center [312, 57] width 43 height 19
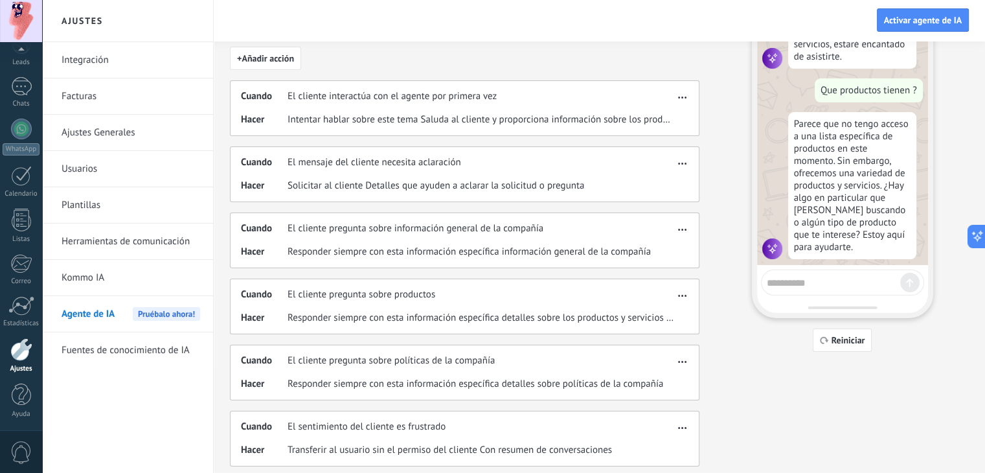
scroll to position [65, 0]
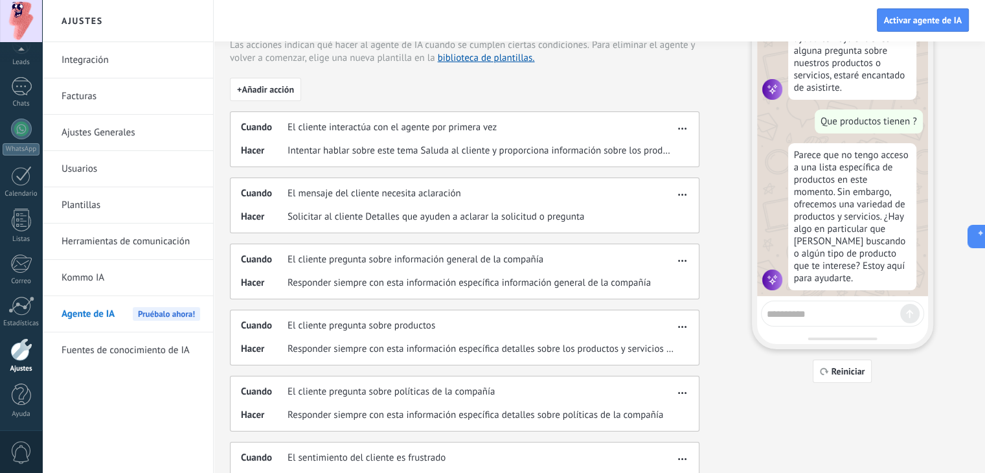
click at [683, 328] on button "button" at bounding box center [682, 325] width 15 height 16
click at [659, 340] on span "Editar" at bounding box center [656, 344] width 25 height 13
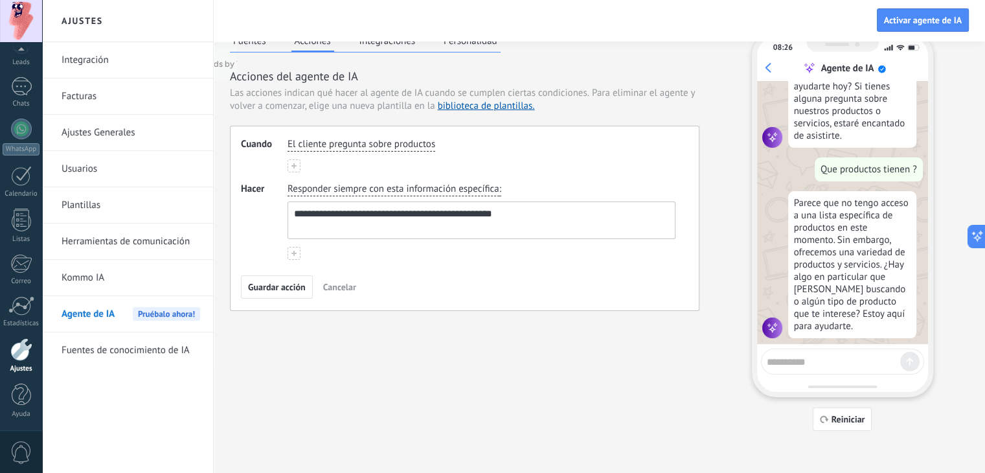
click at [292, 165] on use at bounding box center [293, 165] width 5 height 5
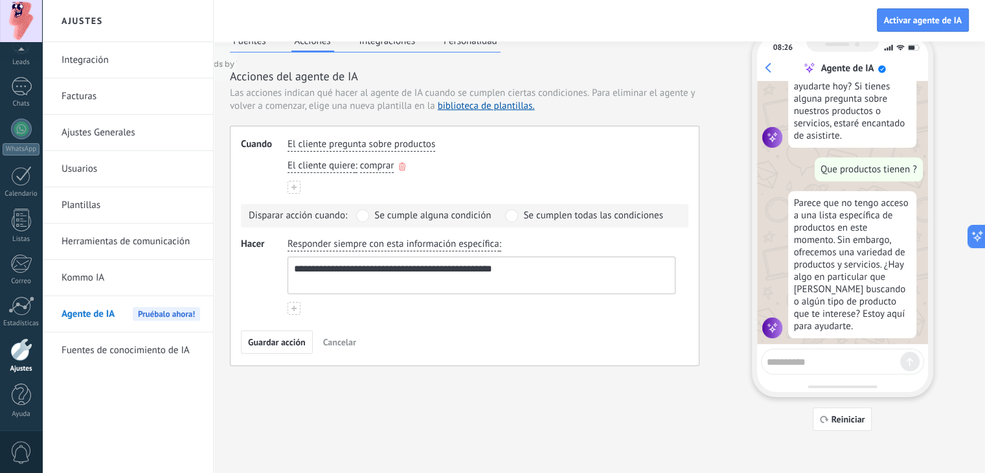
click at [402, 165] on icon "button" at bounding box center [402, 167] width 6 height 8
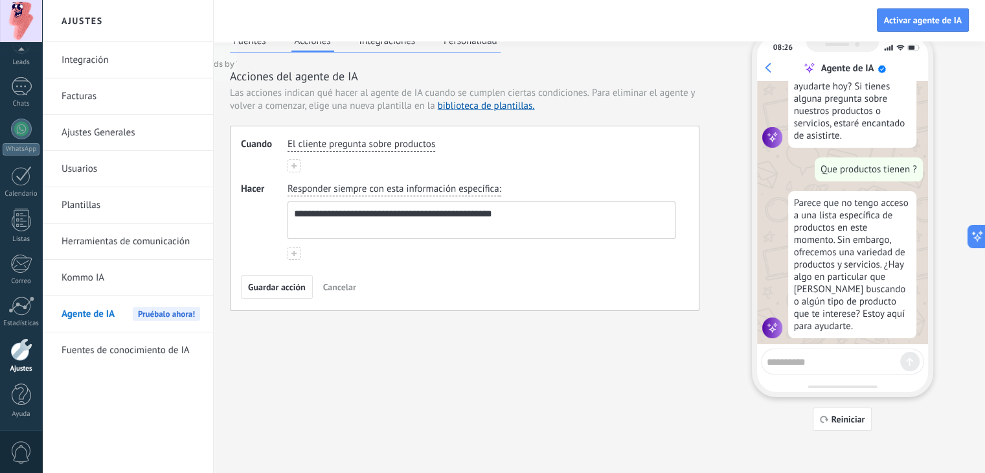
click at [297, 252] on button at bounding box center [294, 253] width 13 height 13
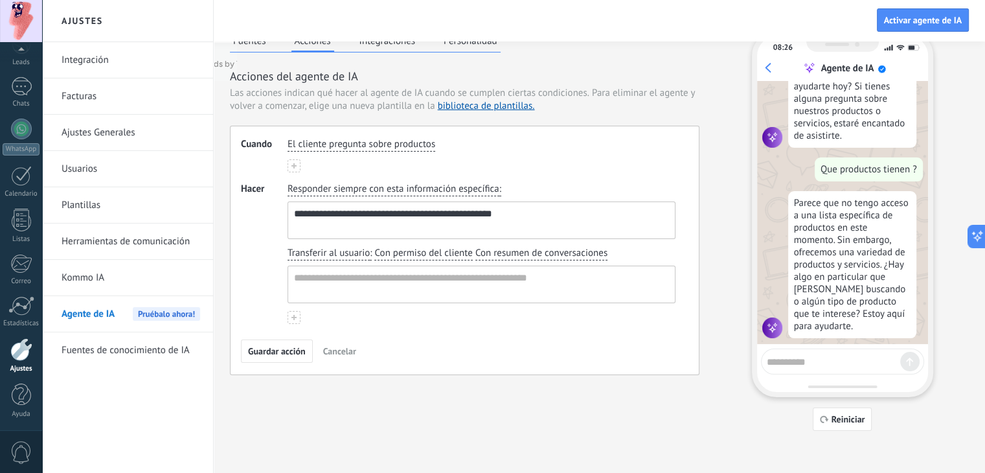
click at [0, 0] on icon "button" at bounding box center [0, 0] width 0 height 0
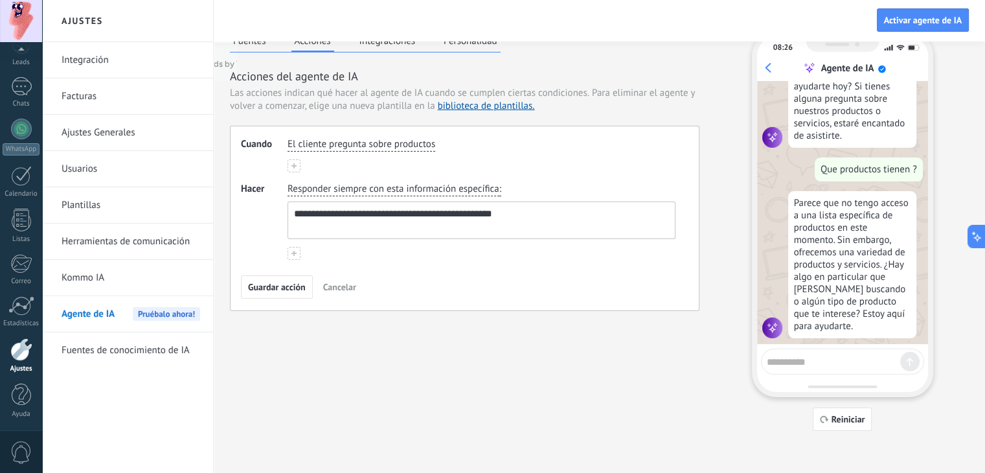
click at [106, 243] on link "Herramientas de comunicación" at bounding box center [131, 241] width 139 height 36
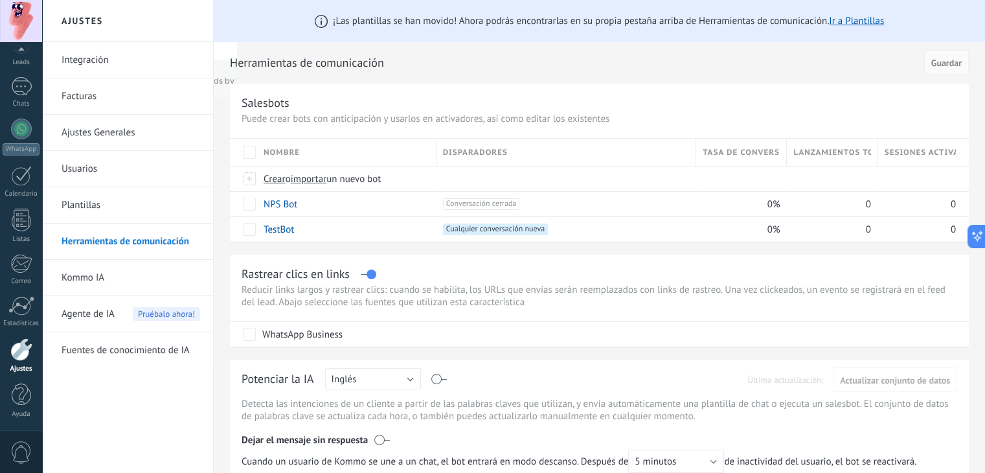
click at [150, 141] on link "Ajustes Generales" at bounding box center [131, 133] width 139 height 36
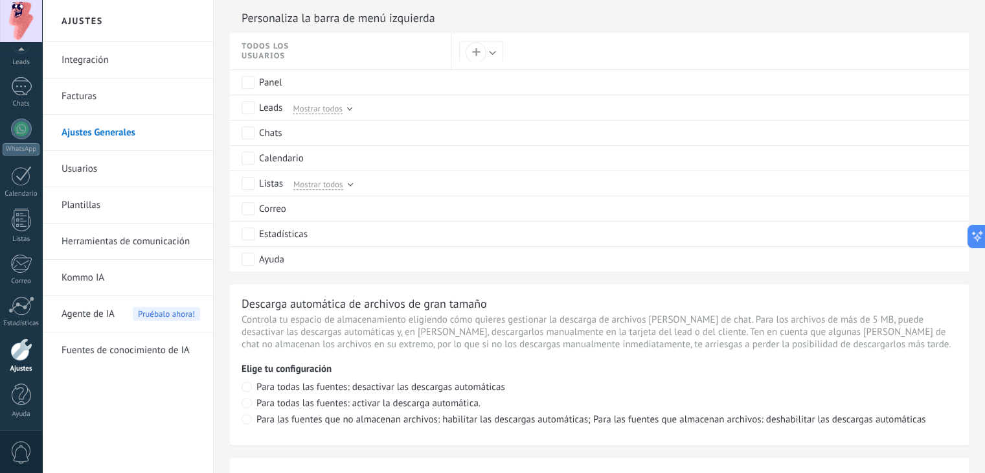
scroll to position [956, 0]
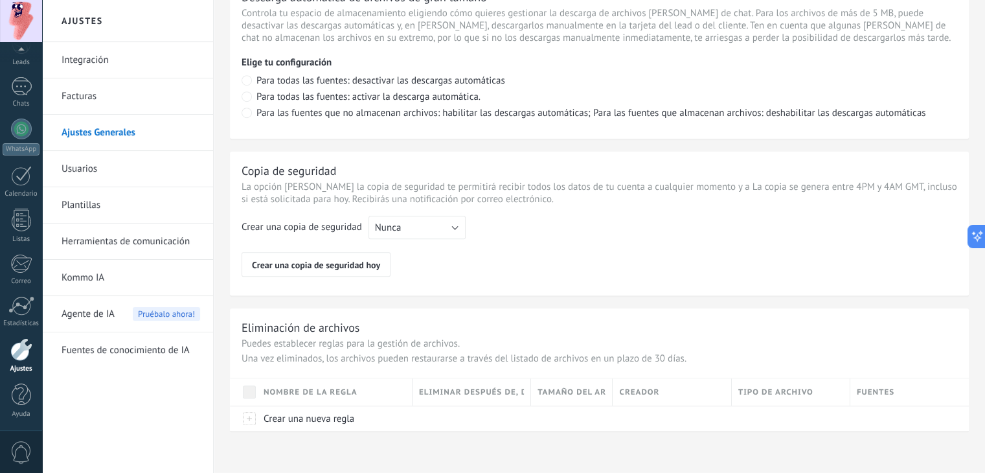
click at [124, 66] on link "Integración" at bounding box center [131, 60] width 139 height 36
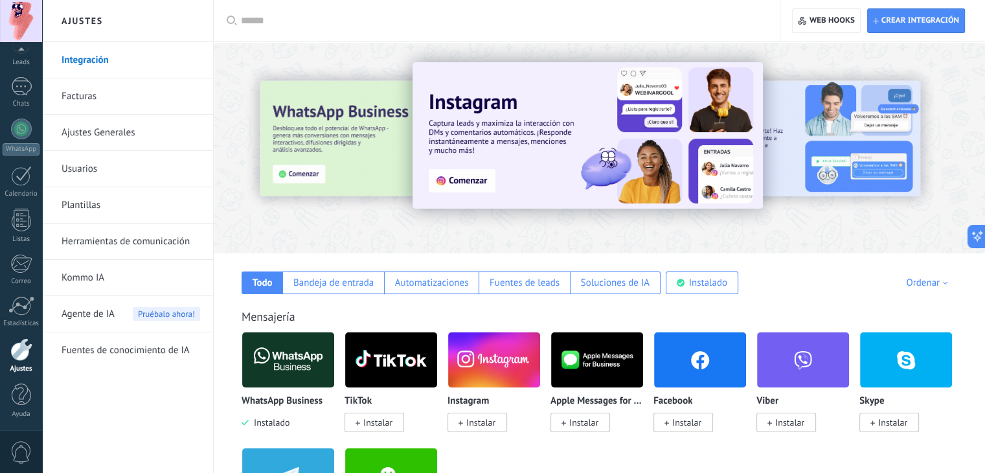
click at [479, 420] on span "Instalar" at bounding box center [480, 422] width 29 height 12
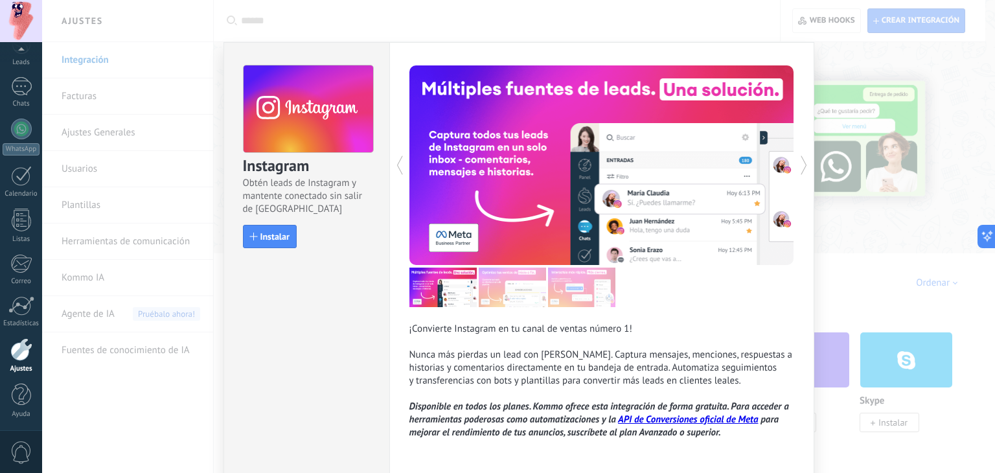
click at [829, 288] on div "Instagram Obtén leads de Instagram y mantente conectado sin salir de Kommo Inst…" at bounding box center [518, 236] width 953 height 473
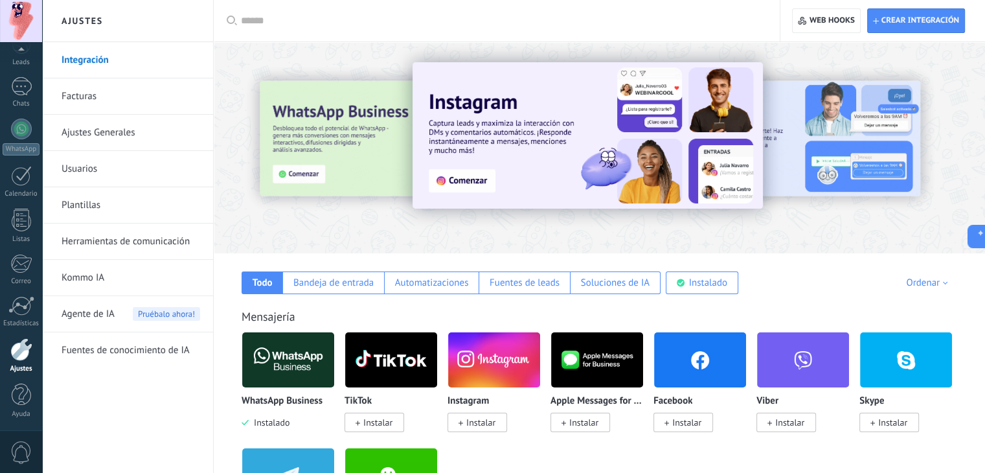
click at [494, 365] on img at bounding box center [494, 359] width 92 height 63
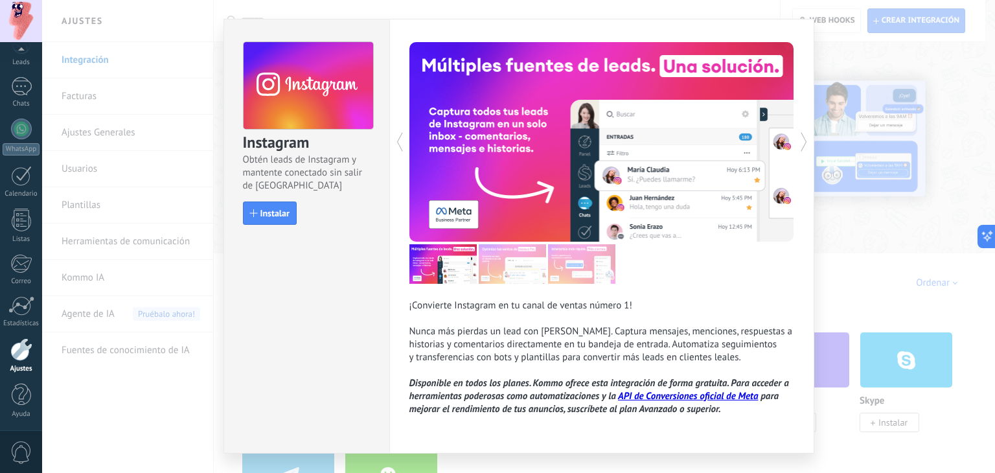
scroll to position [52, 0]
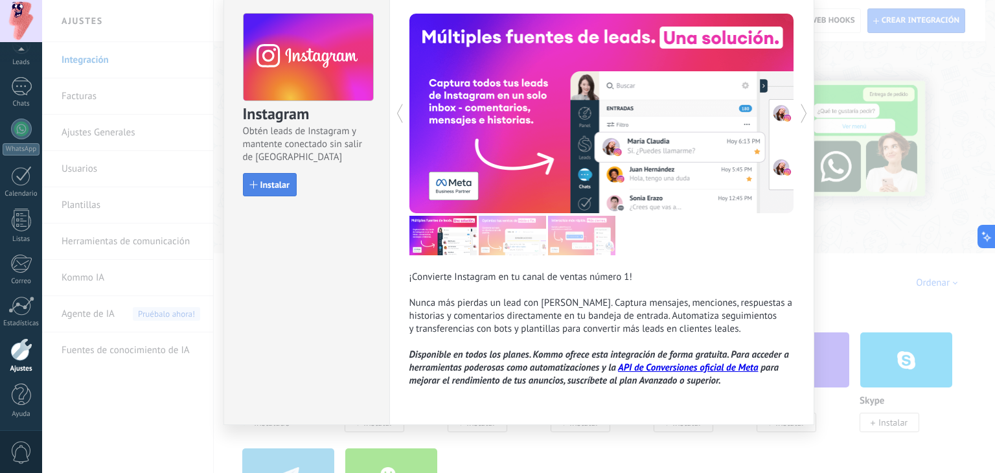
click at [282, 192] on button "Instalar" at bounding box center [270, 184] width 54 height 23
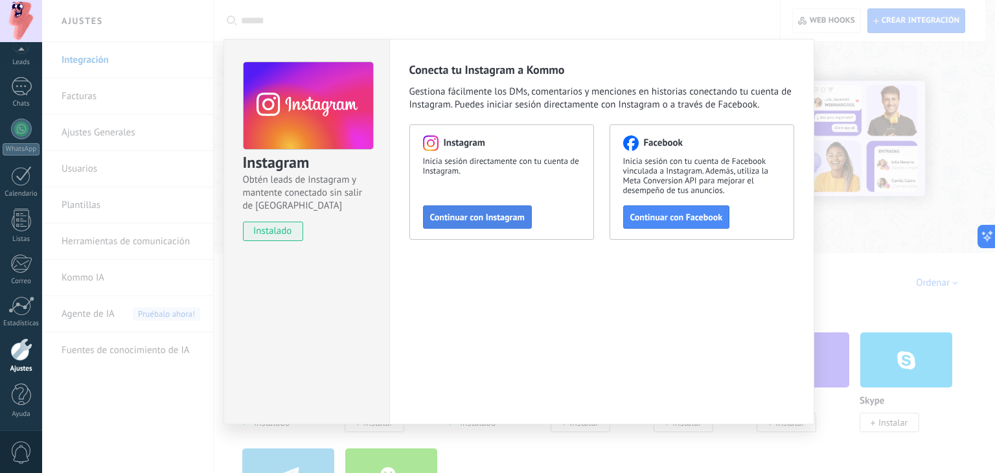
click at [507, 215] on span "Continuar con Instagram" at bounding box center [477, 216] width 95 height 9
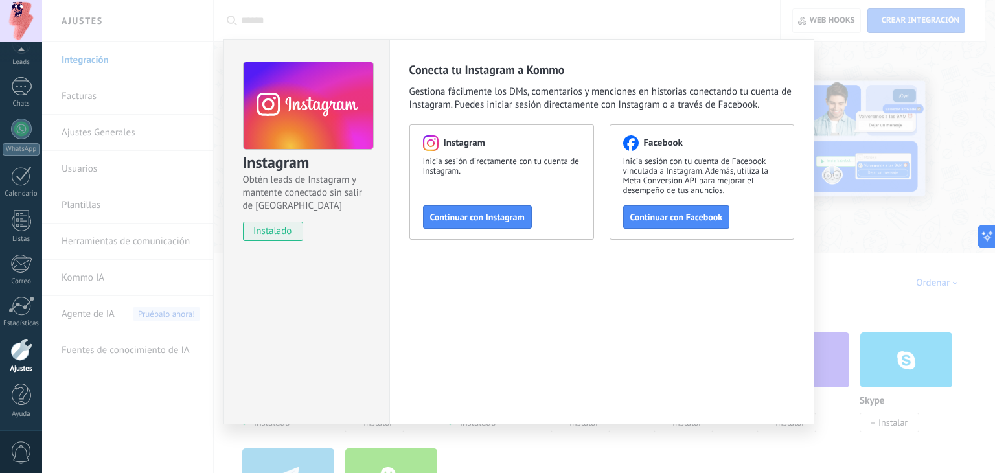
click at [845, 73] on div "Instagram Obtén leads de Instagram y mantente conectado sin salir de Kommo inst…" at bounding box center [518, 236] width 953 height 473
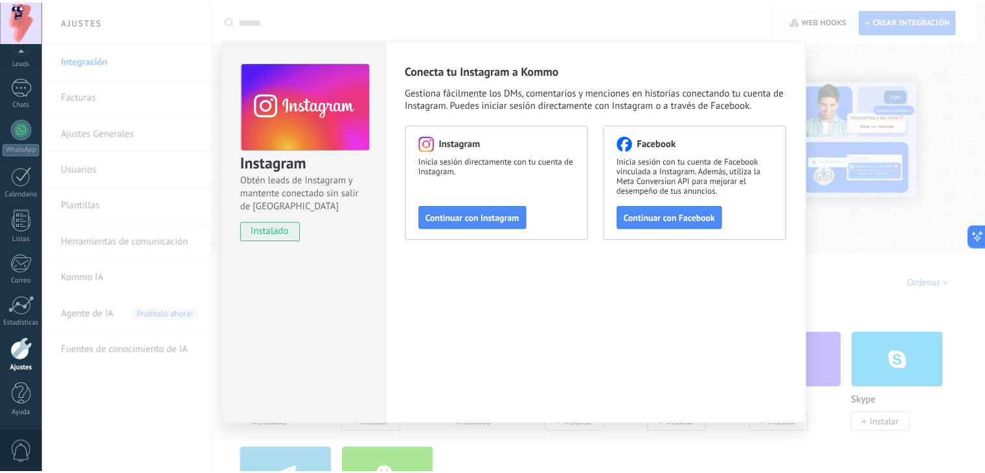
scroll to position [0, 0]
